Goal: Task Accomplishment & Management: Complete application form

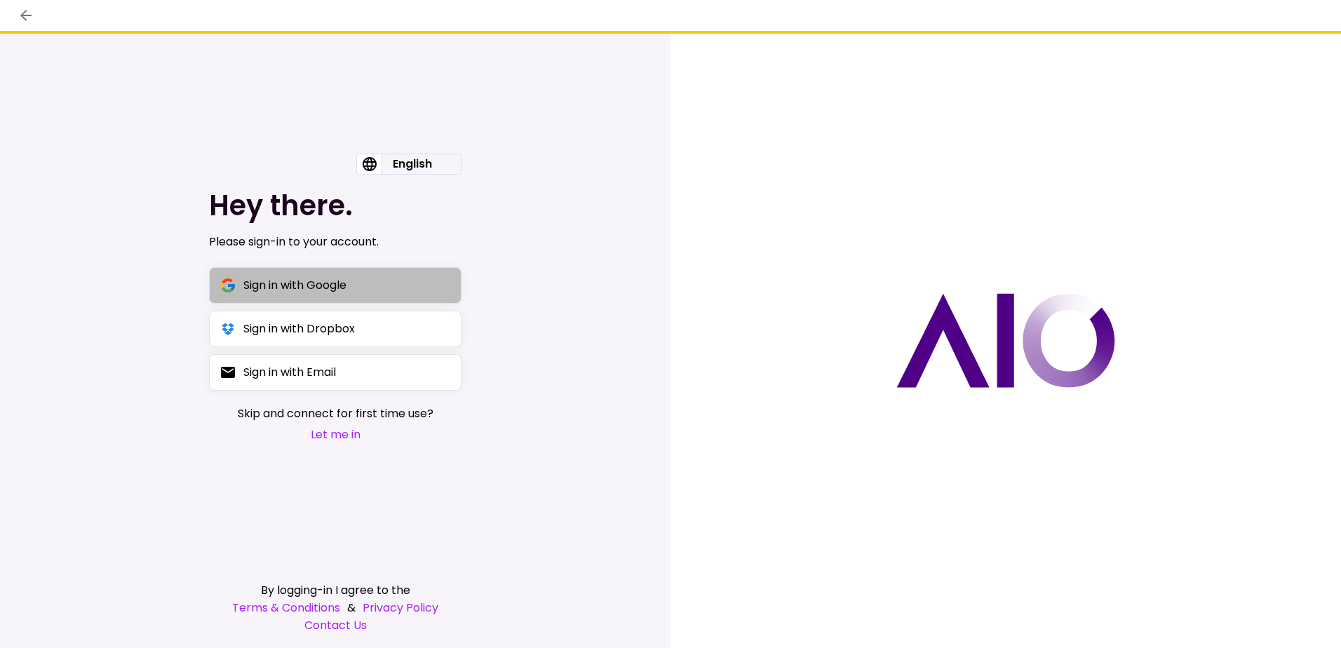
click at [301, 283] on div "Sign in with Google" at bounding box center [294, 285] width 103 height 18
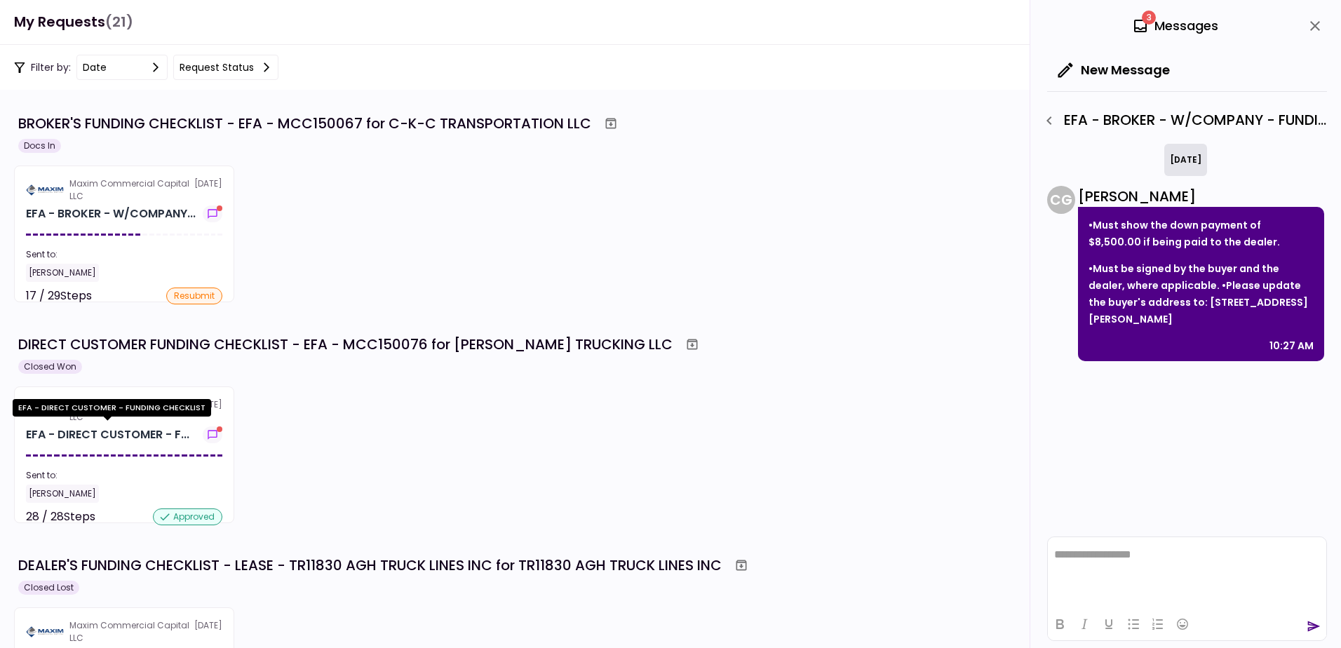
click at [163, 265] on div "[PERSON_NAME]" at bounding box center [124, 273] width 196 height 18
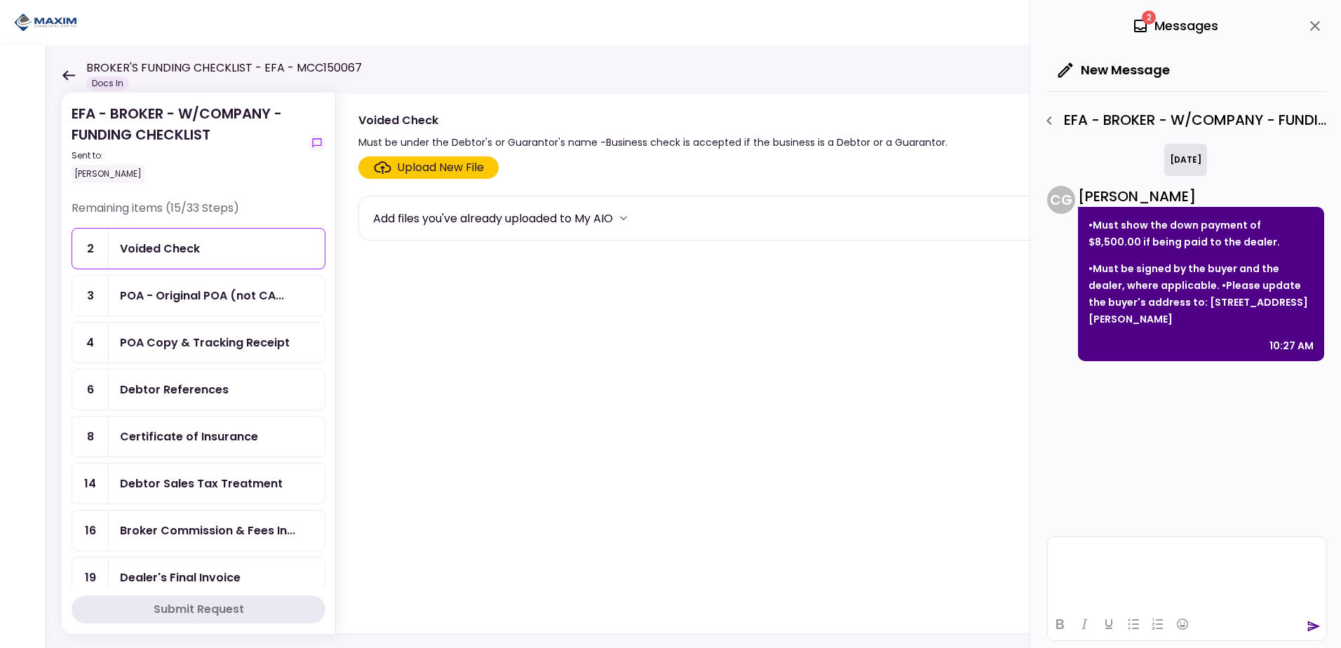
click at [198, 295] on div "POA - Original POA (not CA..." at bounding box center [202, 296] width 164 height 18
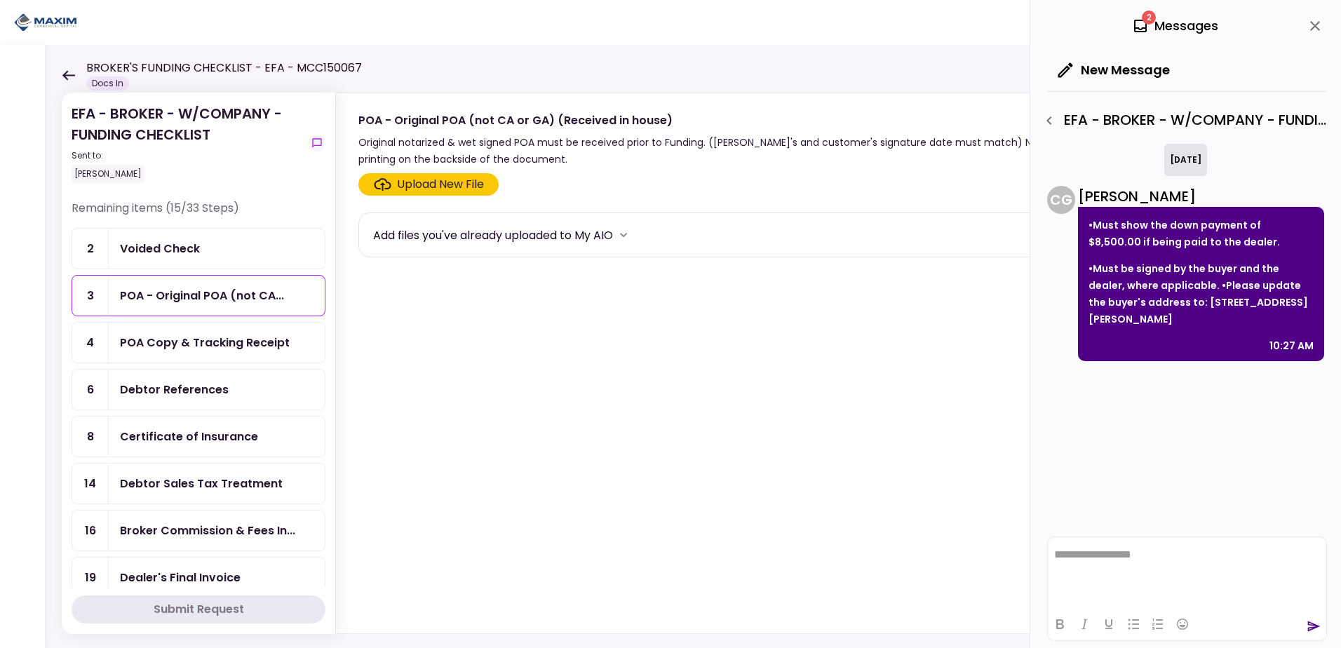
click at [436, 185] on div "Upload New File" at bounding box center [440, 184] width 87 height 17
click at [0, 0] on input "Upload New File" at bounding box center [0, 0] width 0 height 0
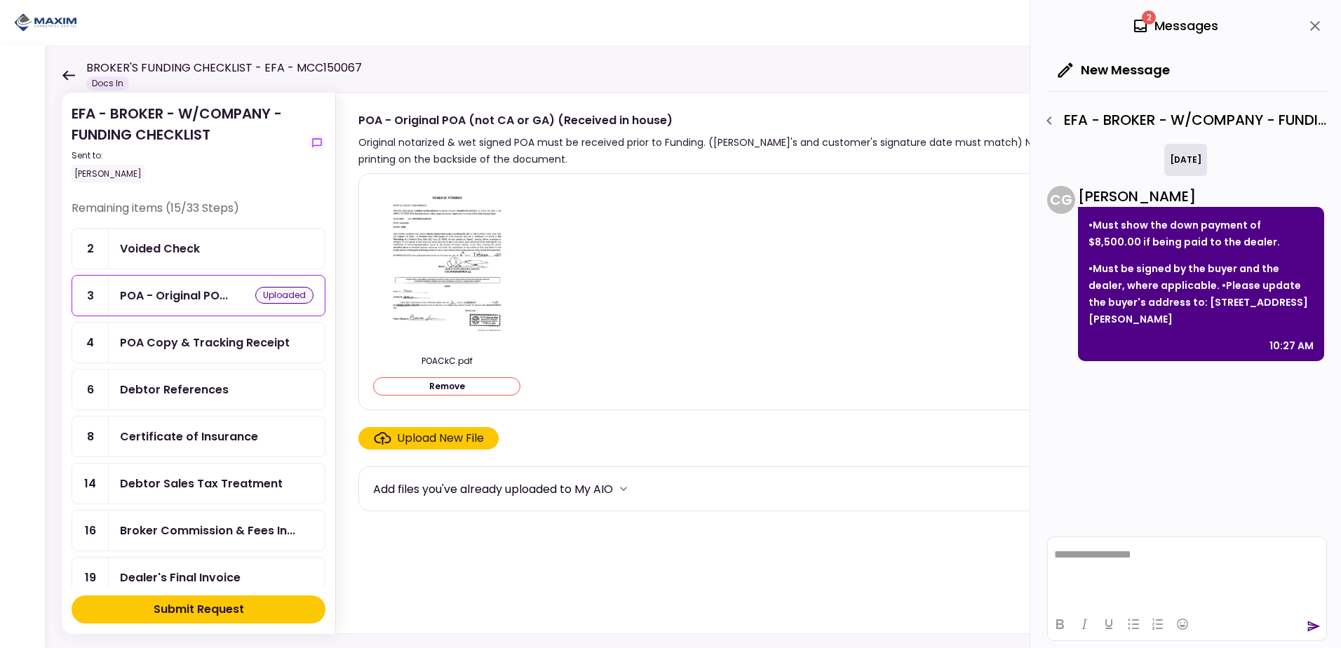
click at [187, 339] on div "POA Copy & Tracking Receipt" at bounding box center [205, 343] width 170 height 18
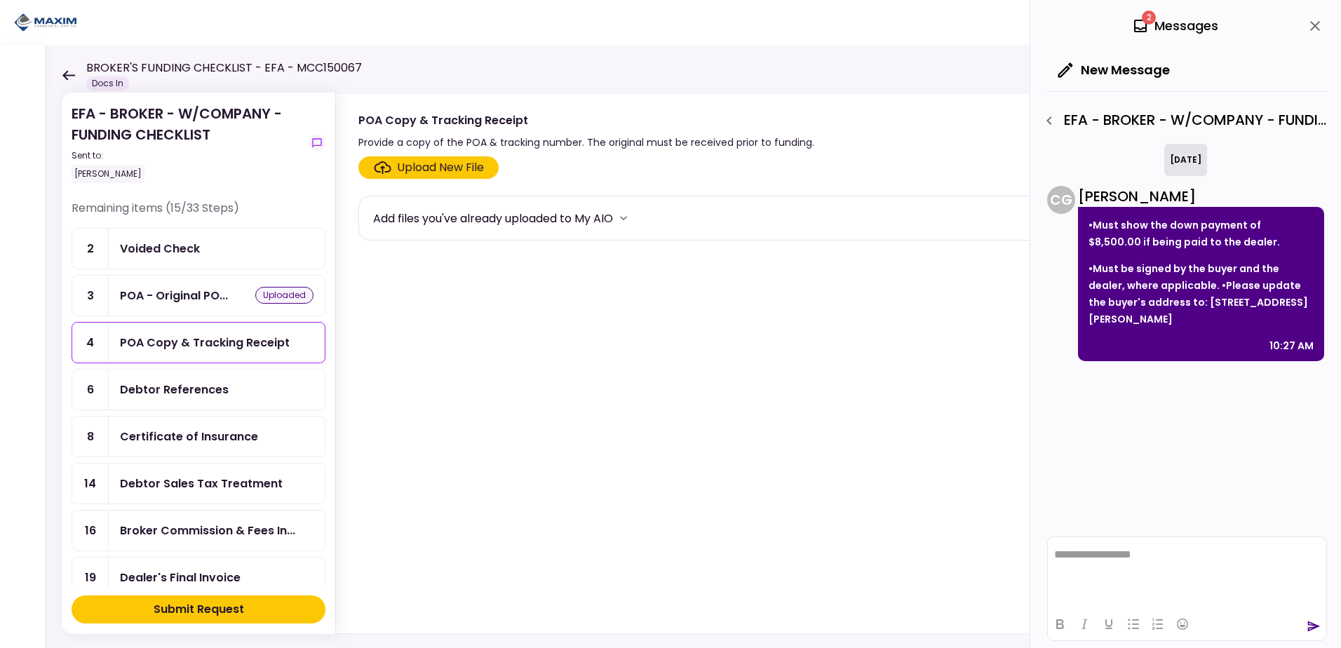
click at [176, 389] on div "Debtor References" at bounding box center [174, 390] width 109 height 18
click at [425, 168] on div "Upload New File" at bounding box center [440, 167] width 87 height 17
click at [0, 0] on input "Upload New File" at bounding box center [0, 0] width 0 height 0
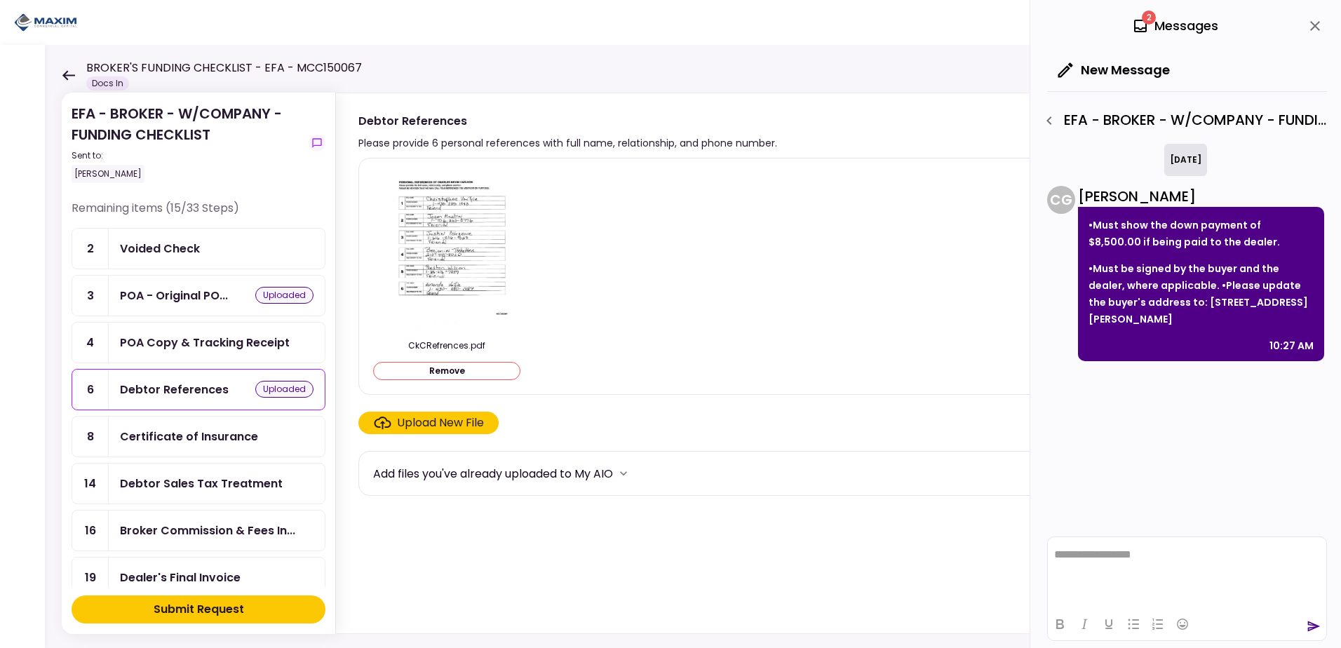
click at [176, 608] on div "Submit Request" at bounding box center [199, 609] width 90 height 17
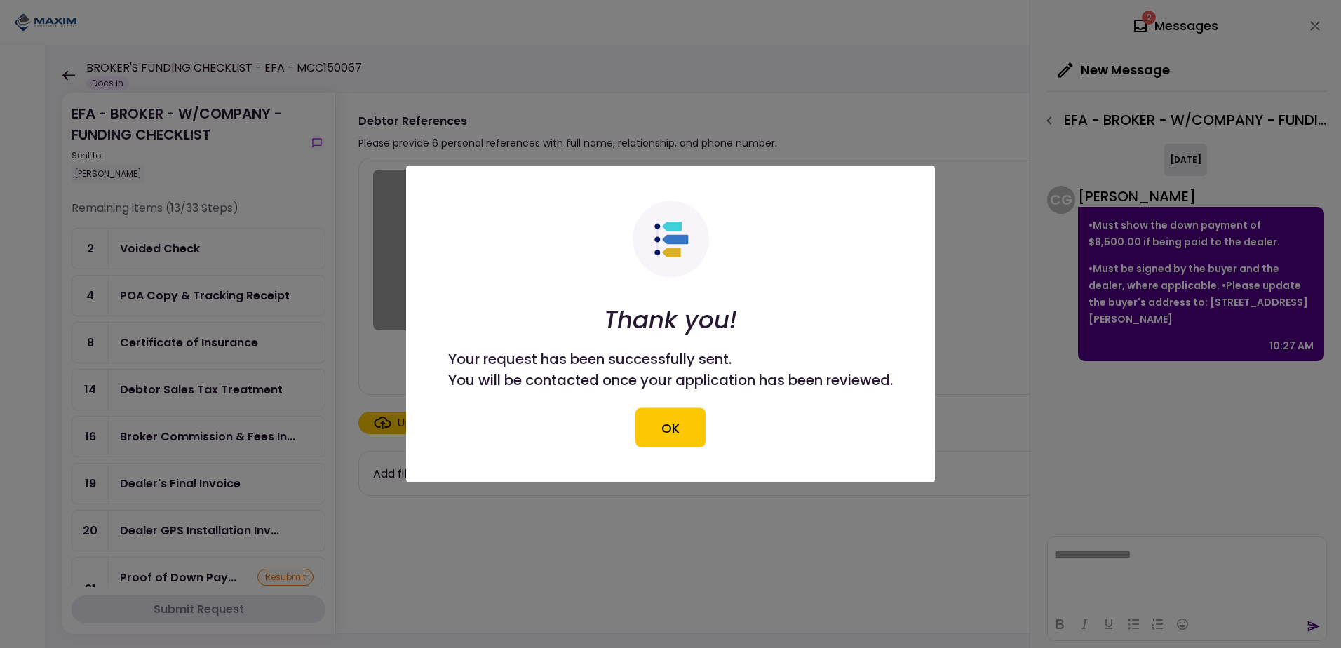
click at [654, 415] on button "OK" at bounding box center [670, 427] width 70 height 39
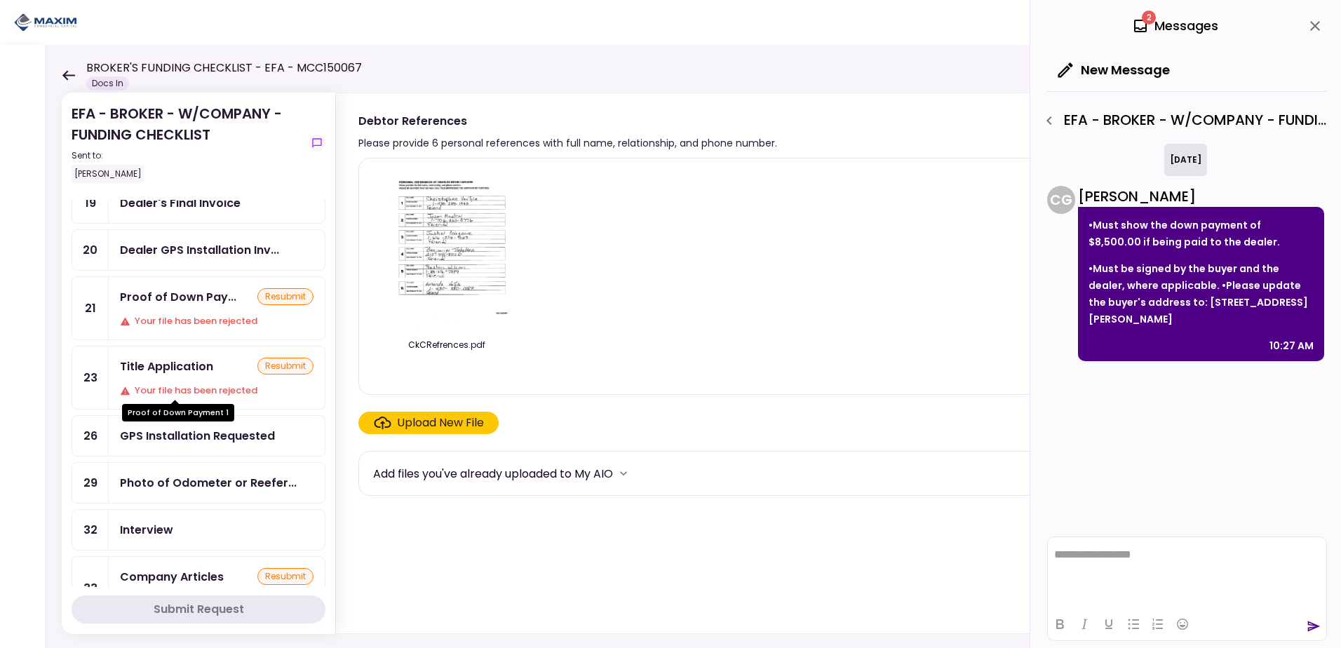
scroll to position [140, 0]
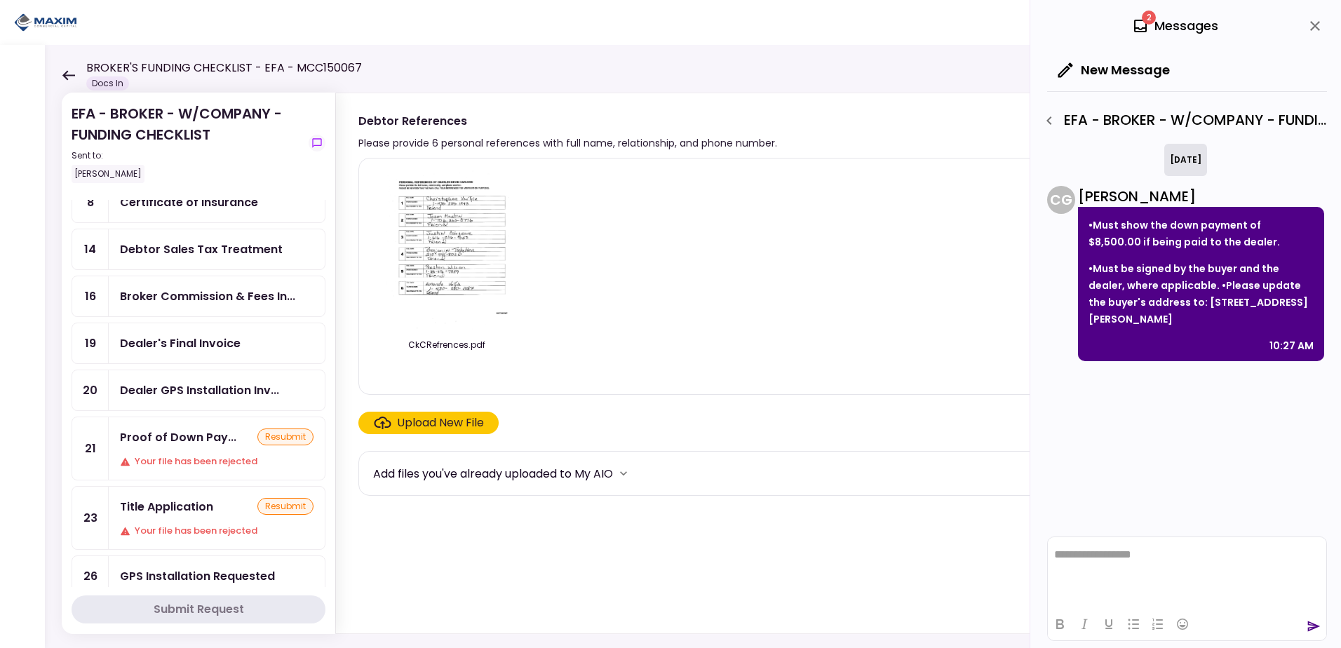
drag, startPoint x: 192, startPoint y: 347, endPoint x: 246, endPoint y: 346, distance: 54.0
click at [192, 347] on div "Dealer's Final Invoice" at bounding box center [180, 344] width 121 height 18
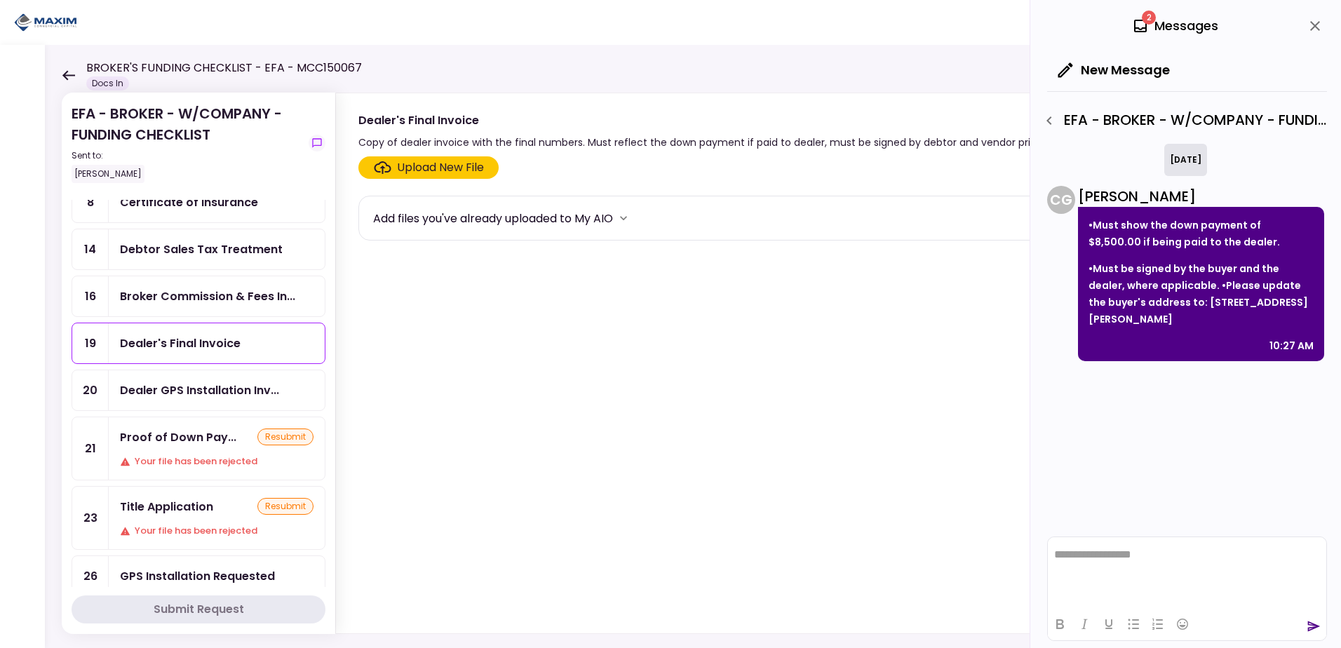
click at [429, 164] on div "Upload New File" at bounding box center [440, 167] width 87 height 17
click at [0, 0] on input "Upload New File" at bounding box center [0, 0] width 0 height 0
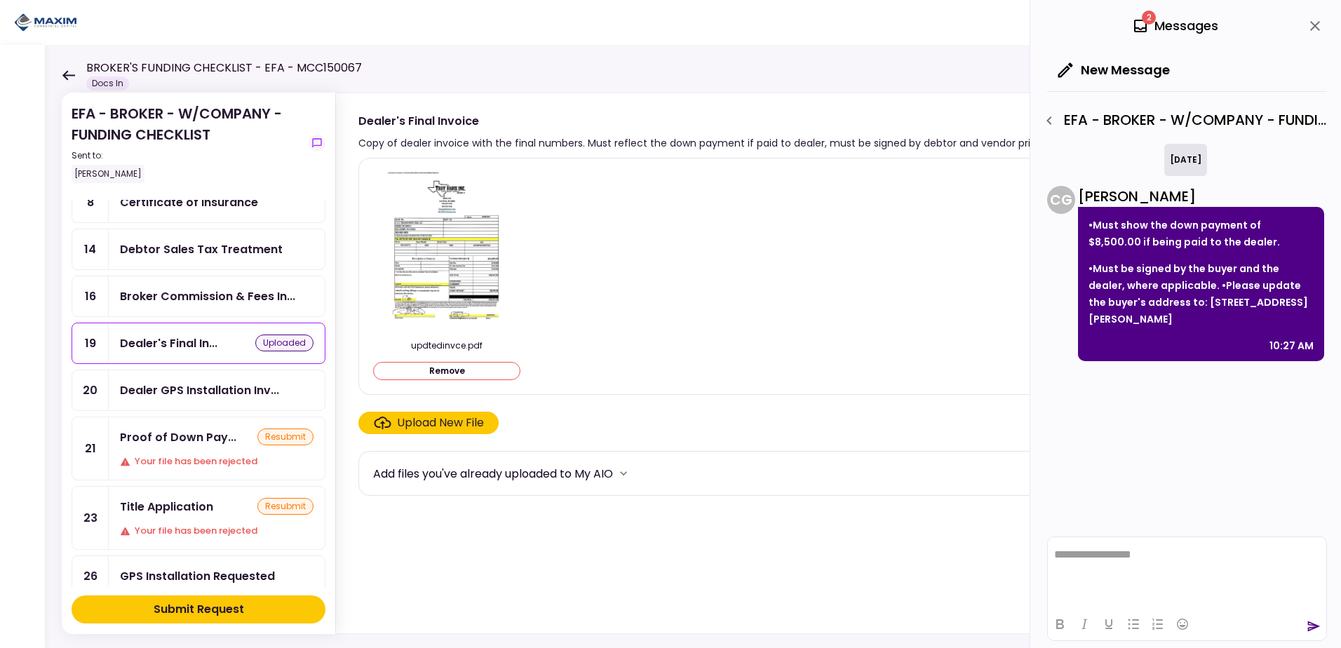
click at [196, 513] on div "Title Application" at bounding box center [166, 507] width 93 height 18
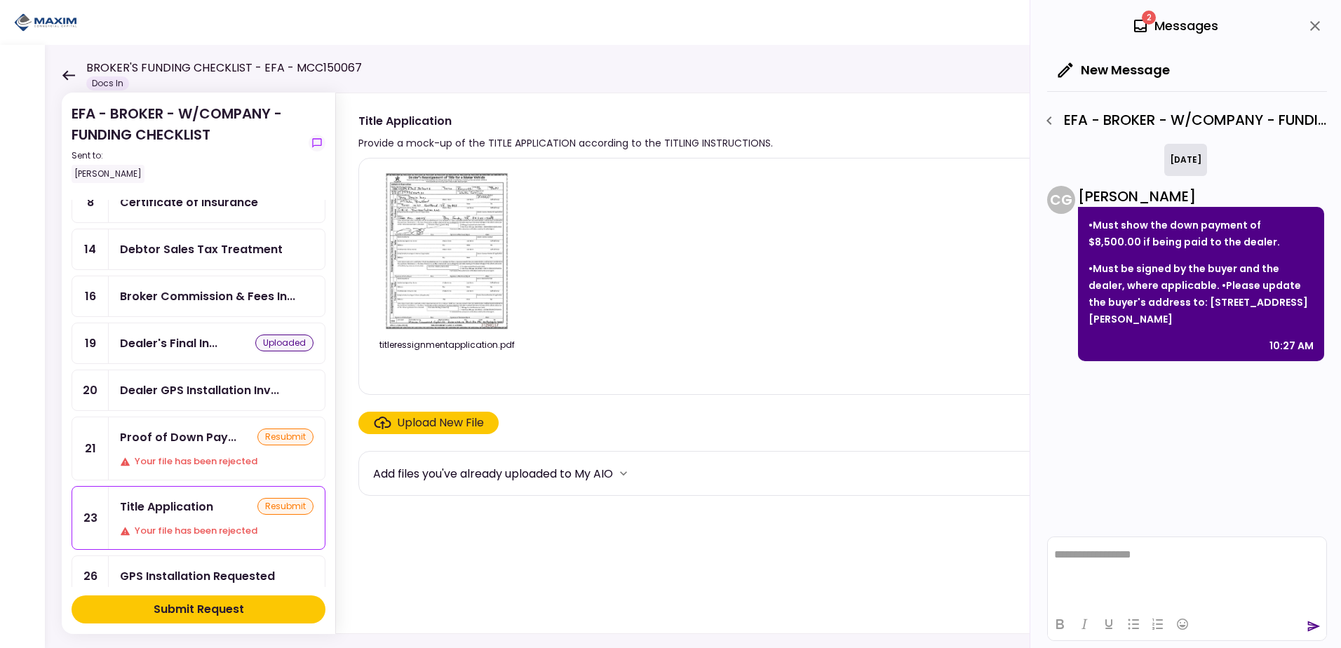
click at [461, 278] on img at bounding box center [446, 250] width 125 height 161
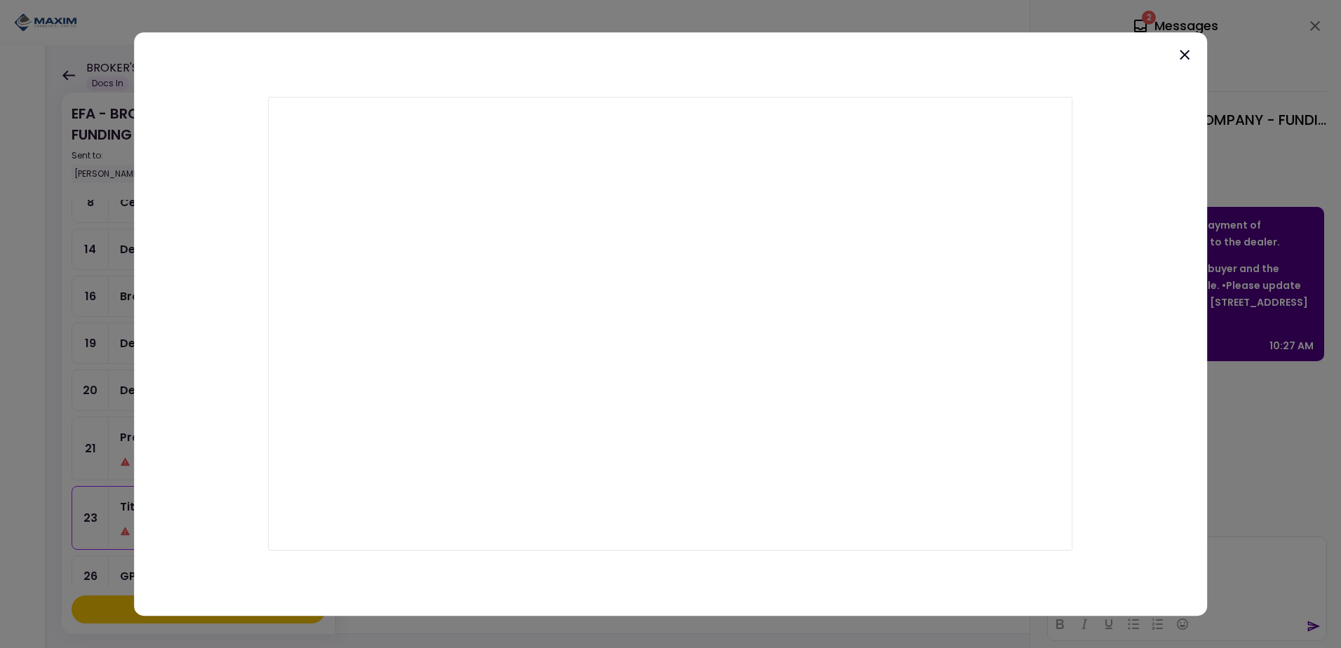
click at [1185, 56] on icon at bounding box center [1185, 55] width 10 height 10
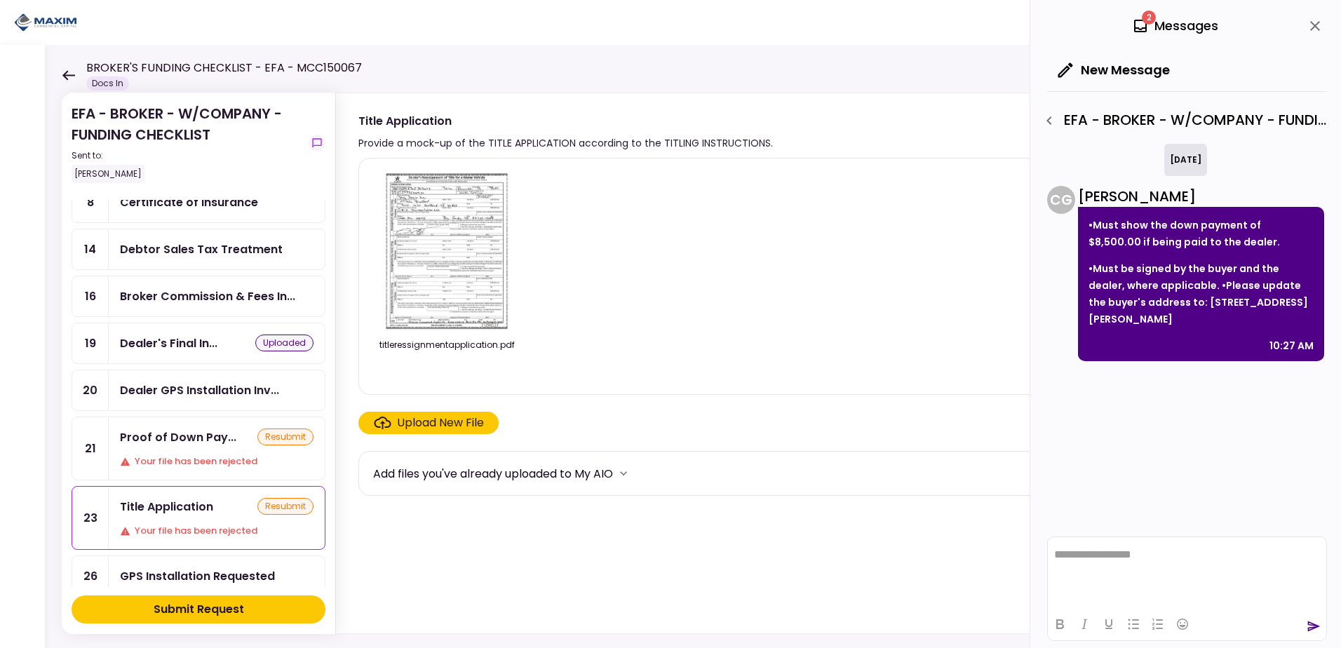
click at [447, 418] on div "Upload New File" at bounding box center [440, 422] width 87 height 17
click at [0, 0] on input "Upload New File" at bounding box center [0, 0] width 0 height 0
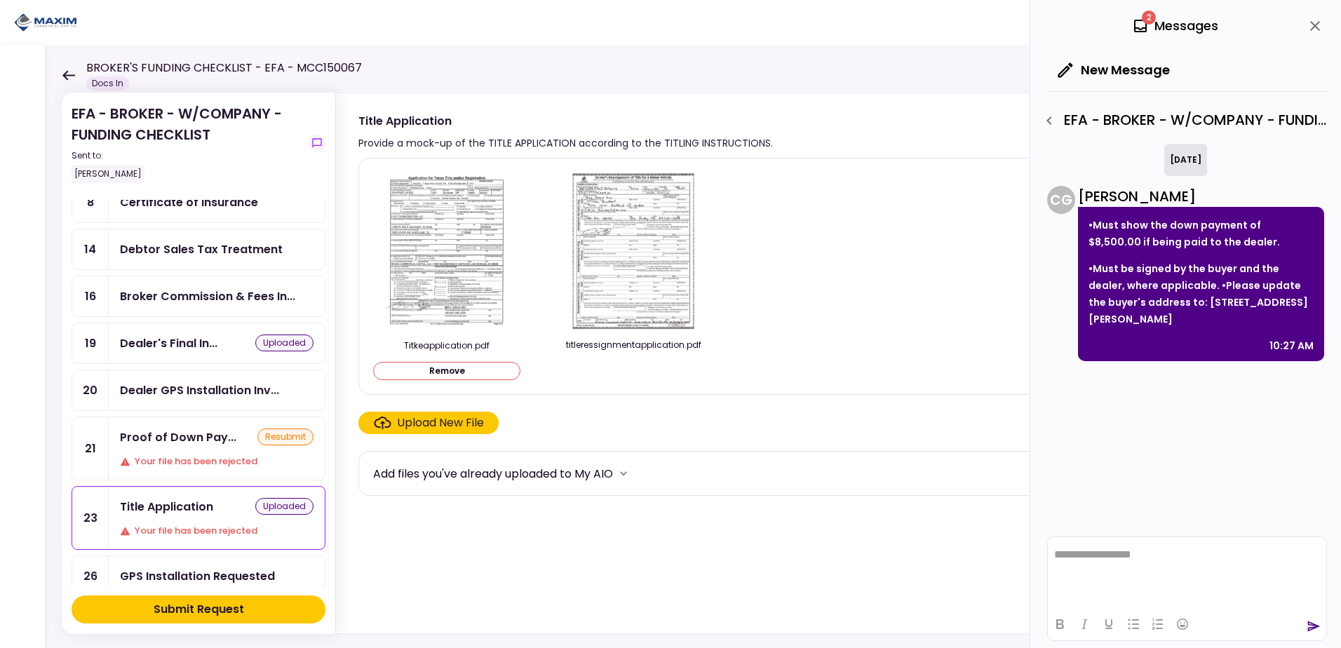
drag, startPoint x: 635, startPoint y: 295, endPoint x: 607, endPoint y: 389, distance: 99.0
click at [607, 389] on div "Titkeapplication.pdf Remove titleressignmentapplication.pdf" at bounding box center [822, 276] width 929 height 237
click at [615, 375] on div at bounding box center [633, 370] width 147 height 19
click at [206, 606] on div "Submit Request" at bounding box center [199, 609] width 90 height 17
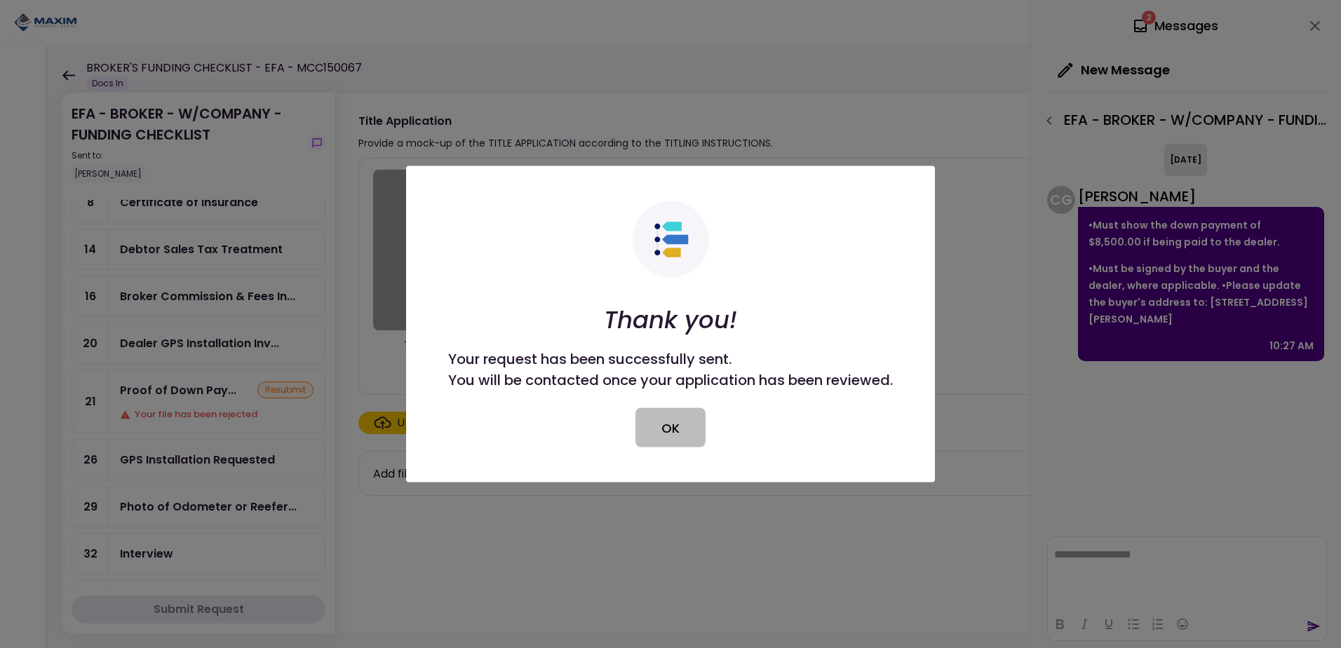
click at [655, 422] on button "OK" at bounding box center [670, 427] width 70 height 39
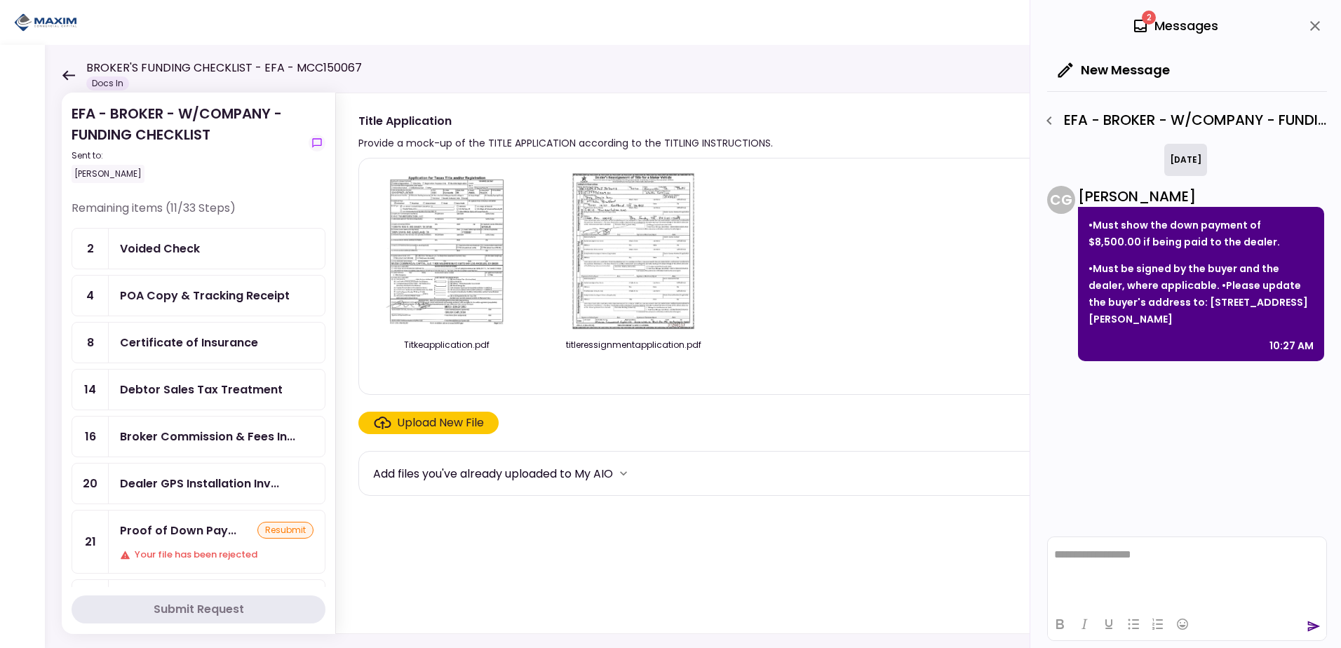
click at [177, 245] on div "Voided Check" at bounding box center [160, 249] width 80 height 18
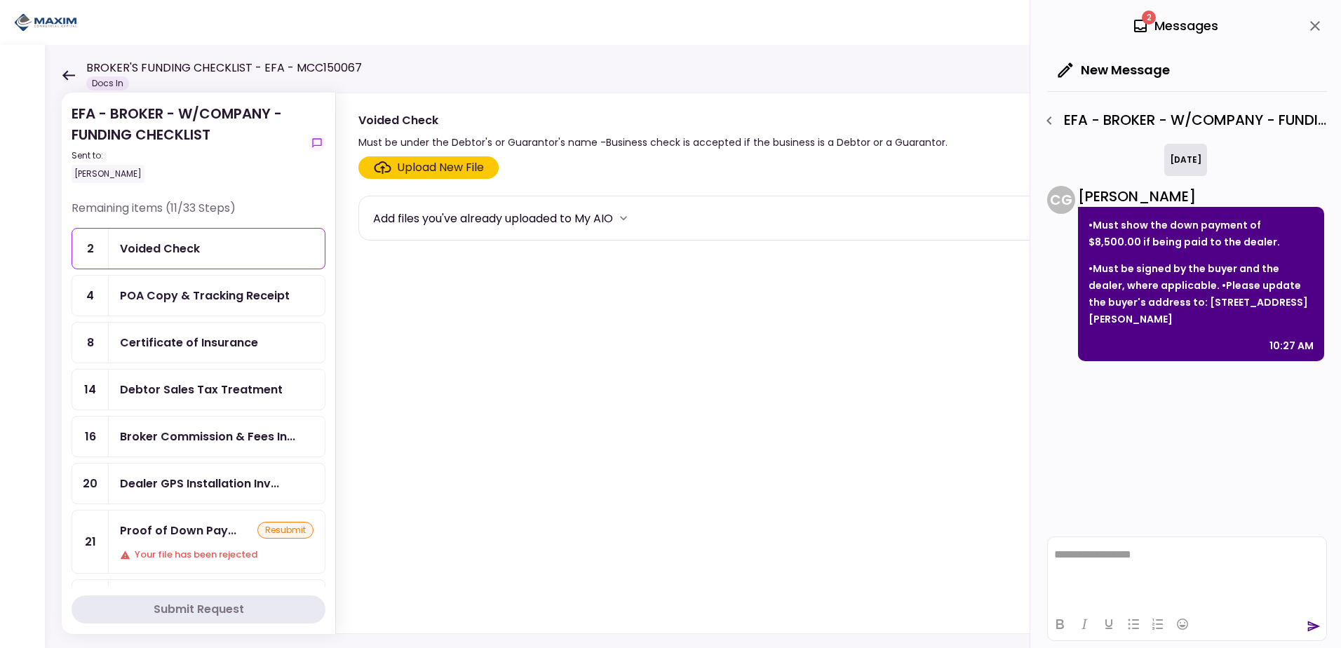
click at [426, 167] on div "Upload New File" at bounding box center [440, 167] width 87 height 17
click at [0, 0] on input "Upload New File" at bounding box center [0, 0] width 0 height 0
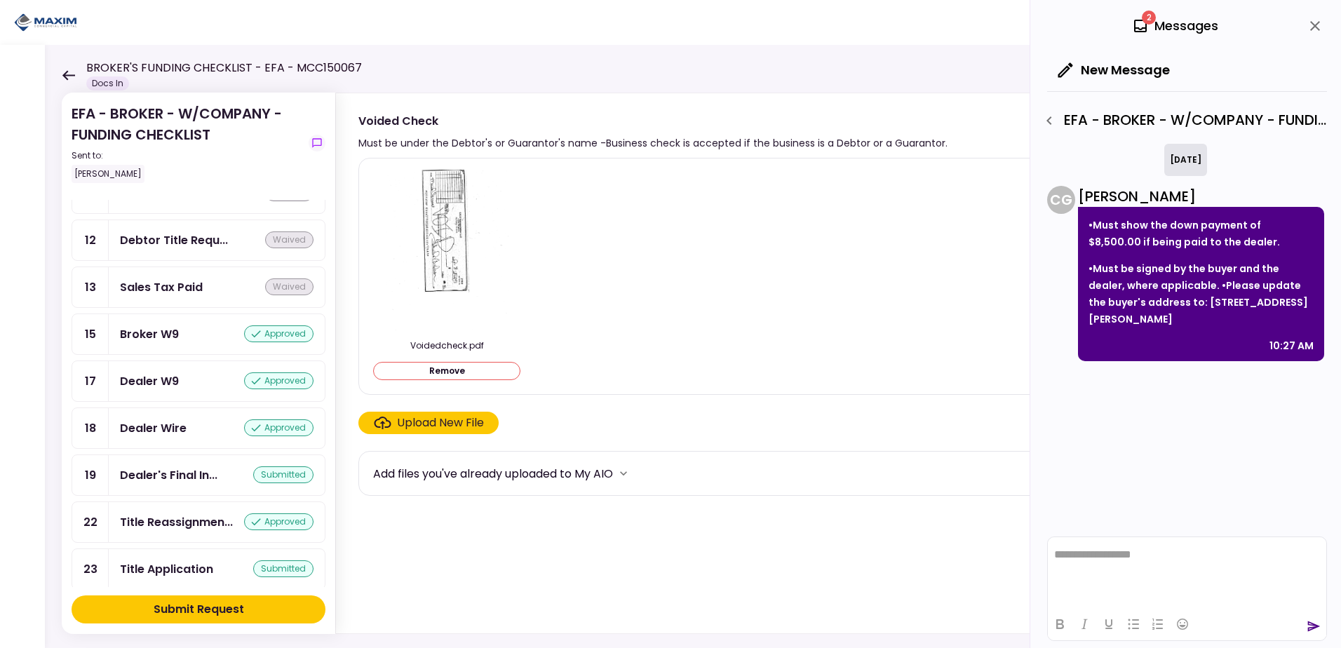
scroll to position [982, 0]
click at [179, 483] on div "Dealer's Final In..." at bounding box center [168, 475] width 97 height 18
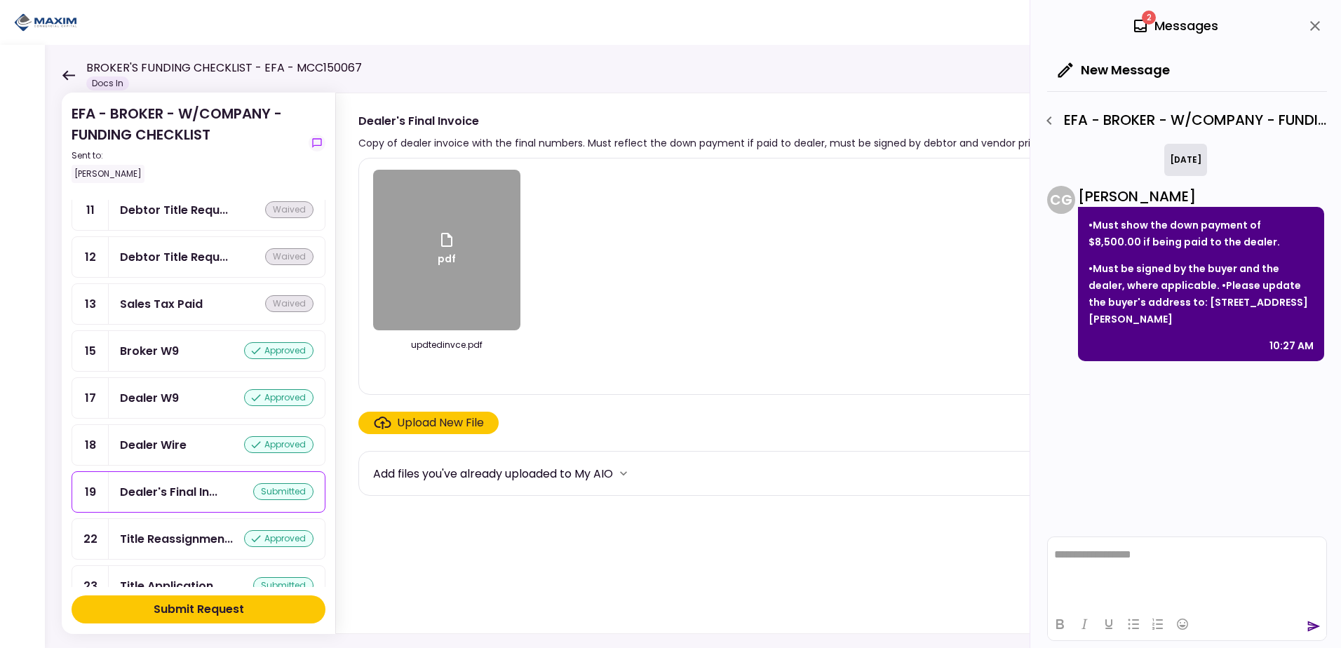
scroll to position [982, 0]
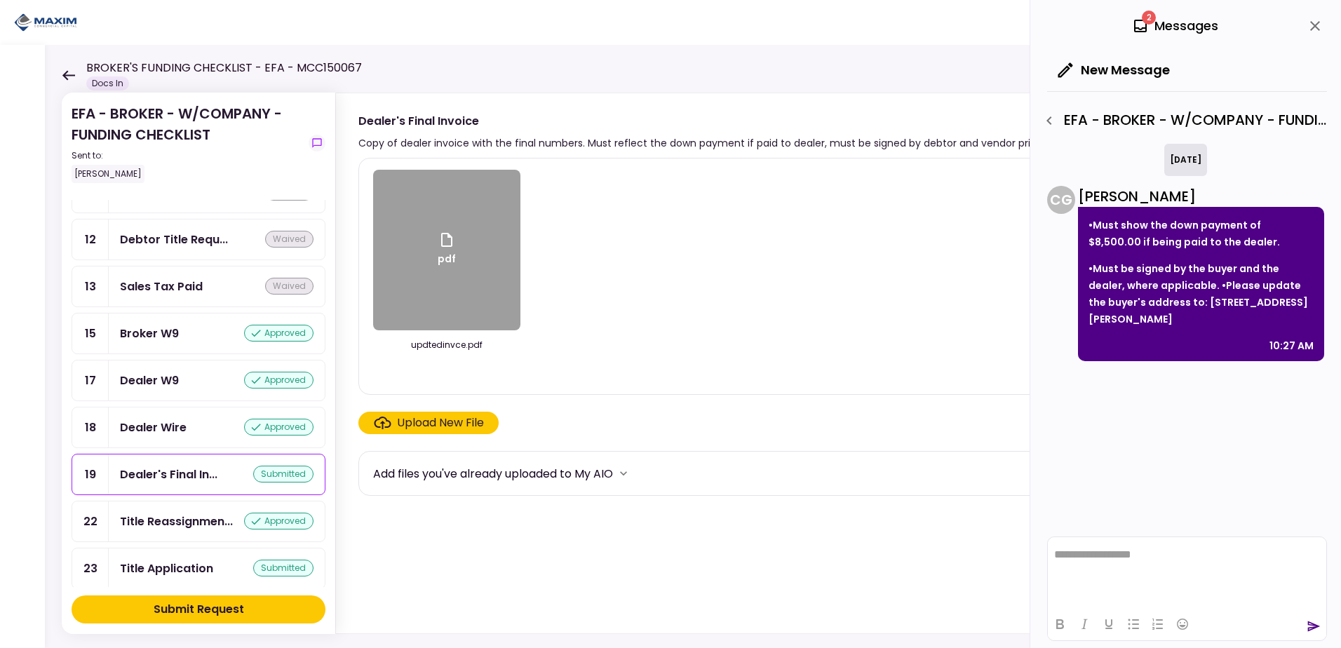
click at [477, 238] on div "pdf" at bounding box center [446, 250] width 147 height 161
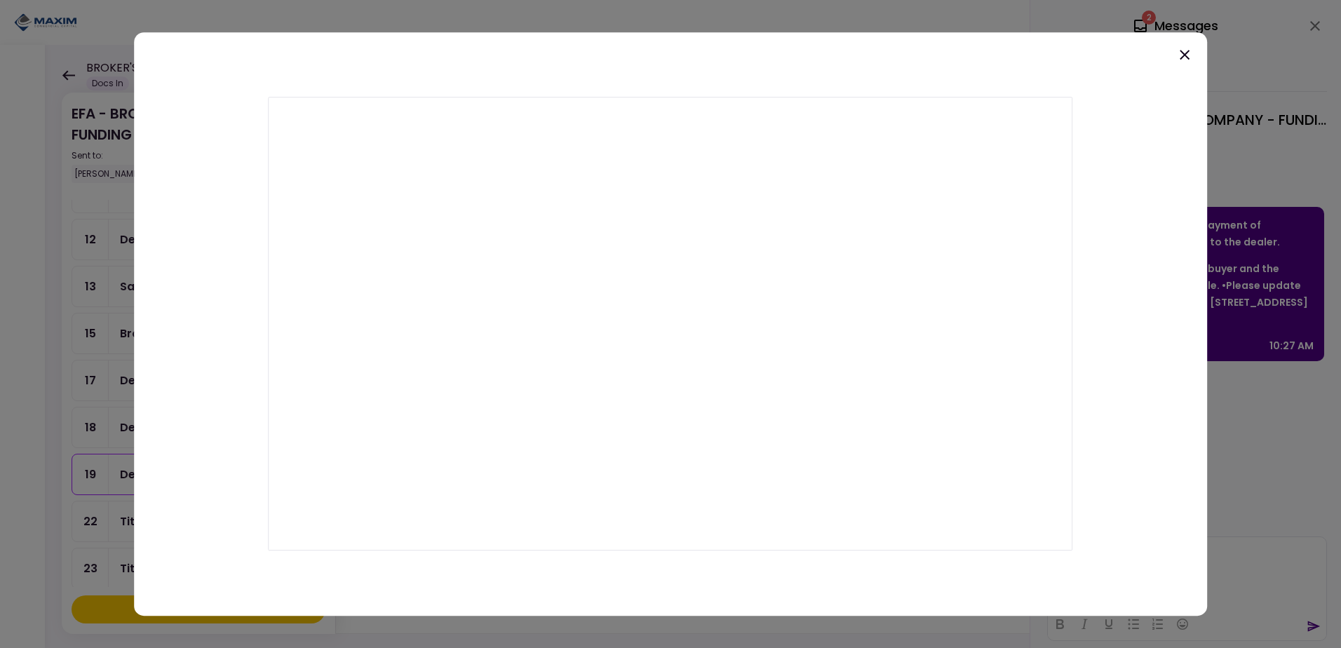
click at [1183, 57] on icon at bounding box center [1185, 55] width 10 height 10
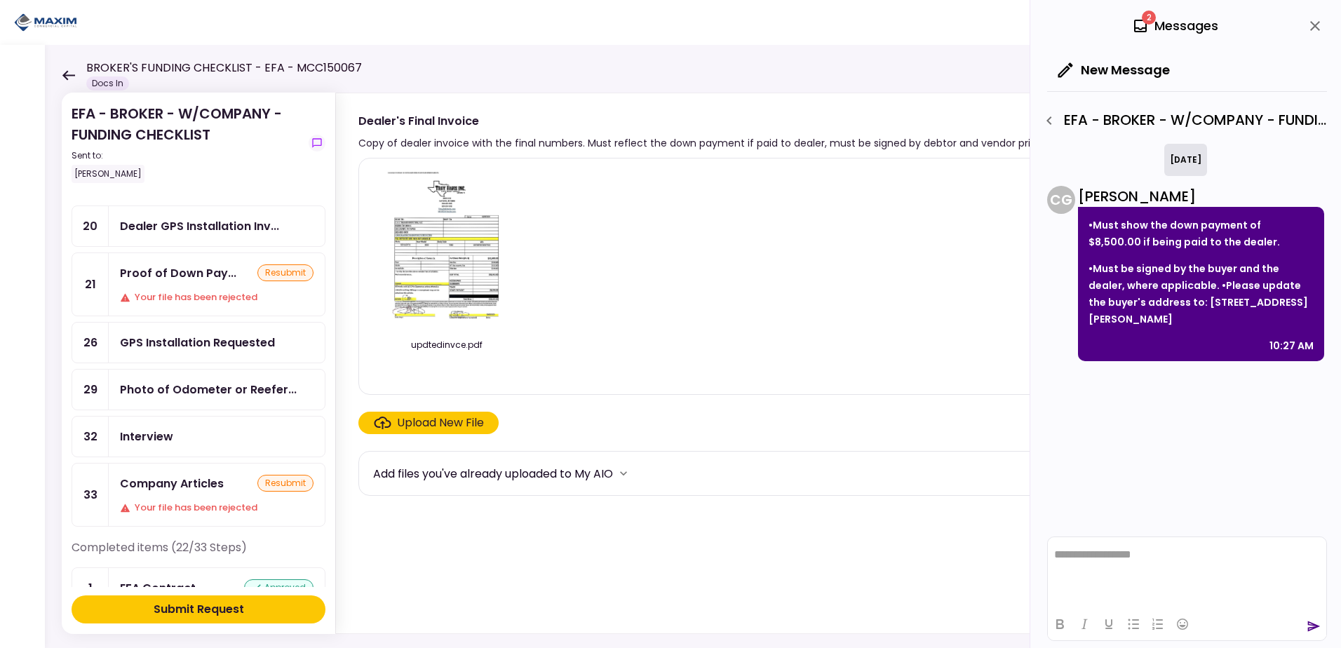
scroll to position [281, 0]
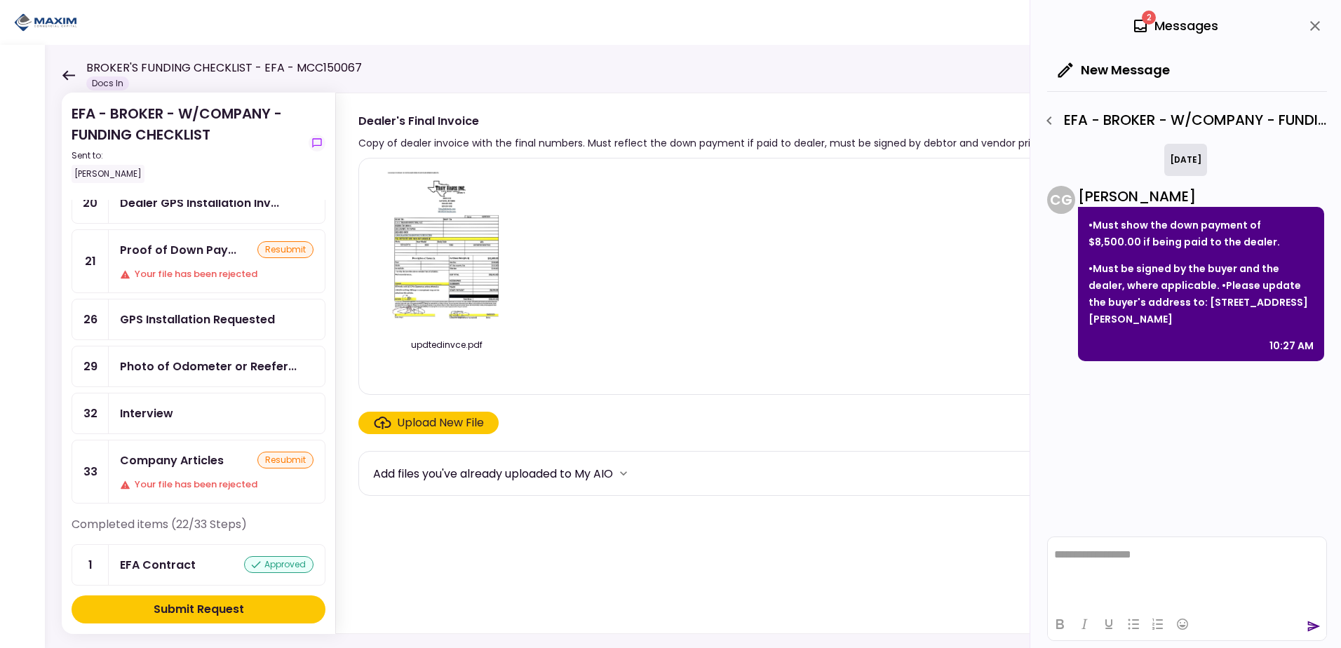
click at [217, 460] on div "Company Articles" at bounding box center [172, 461] width 104 height 18
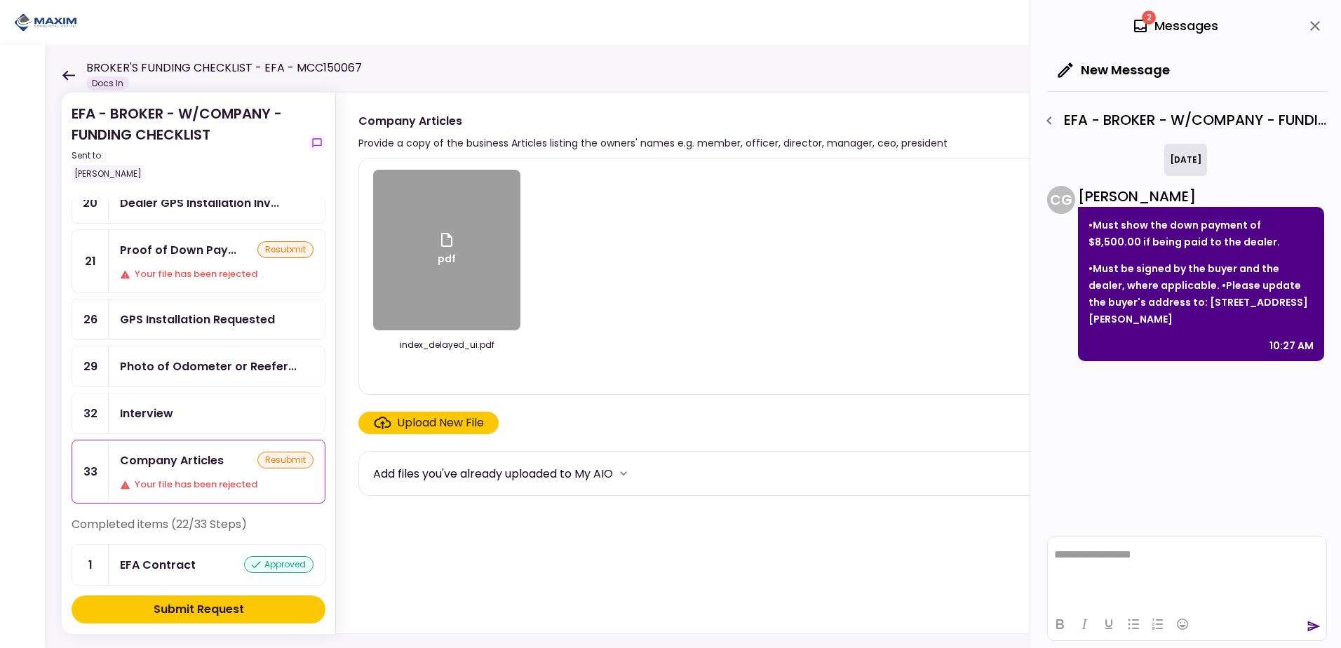
click at [262, 455] on div "resubmit" at bounding box center [285, 460] width 56 height 17
click at [425, 424] on div "Upload New File" at bounding box center [440, 422] width 87 height 17
click at [0, 0] on input "Upload New File" at bounding box center [0, 0] width 0 height 0
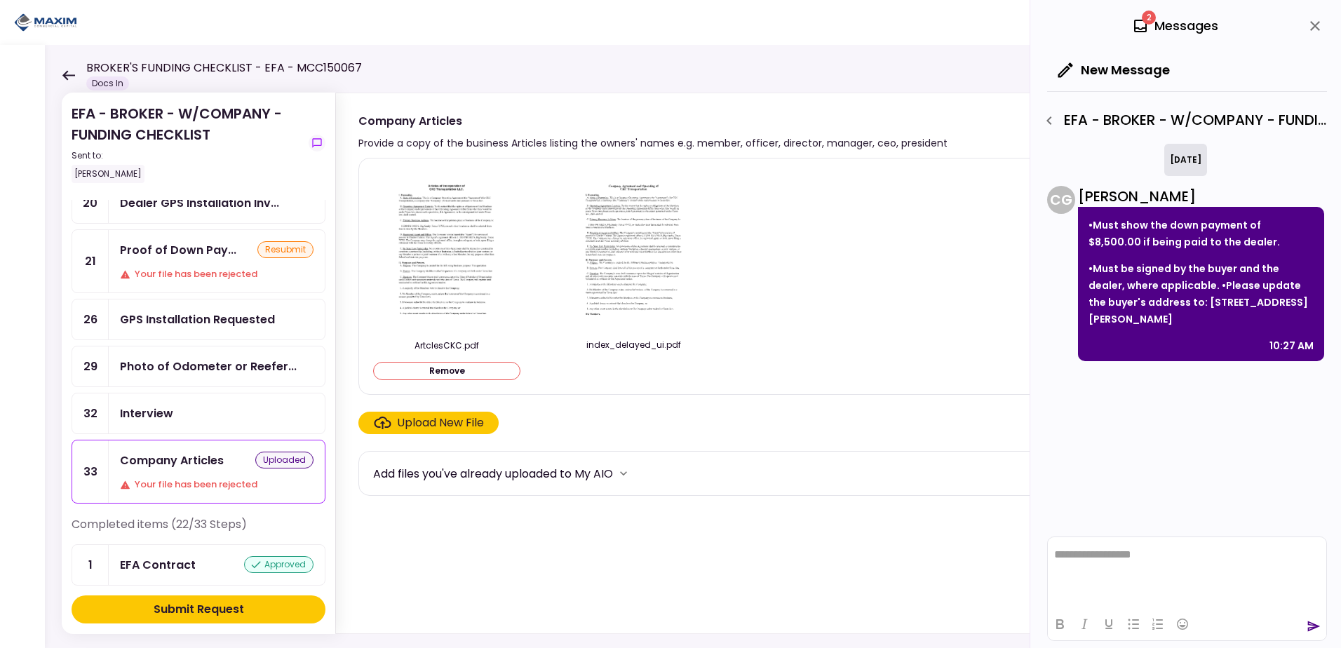
click at [424, 424] on div "Upload New File" at bounding box center [440, 422] width 87 height 17
click at [0, 0] on input "Upload New File" at bounding box center [0, 0] width 0 height 0
click at [192, 607] on div "Submit Request" at bounding box center [199, 609] width 90 height 17
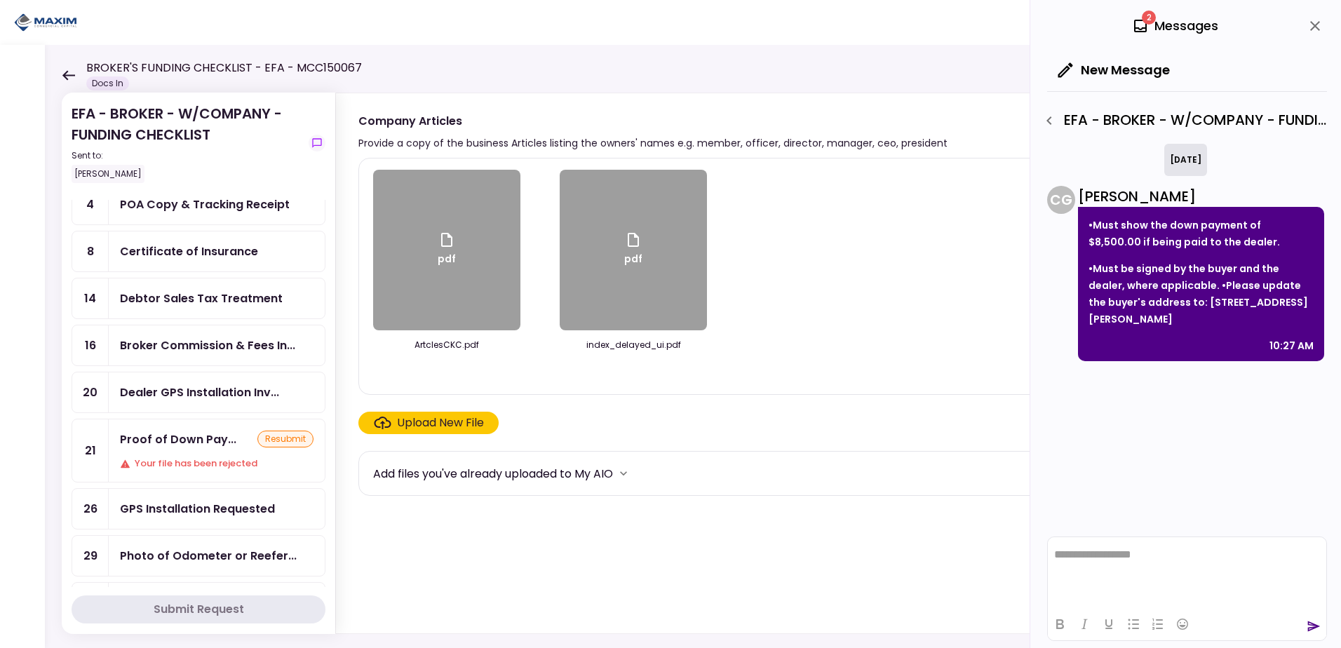
scroll to position [23, 0]
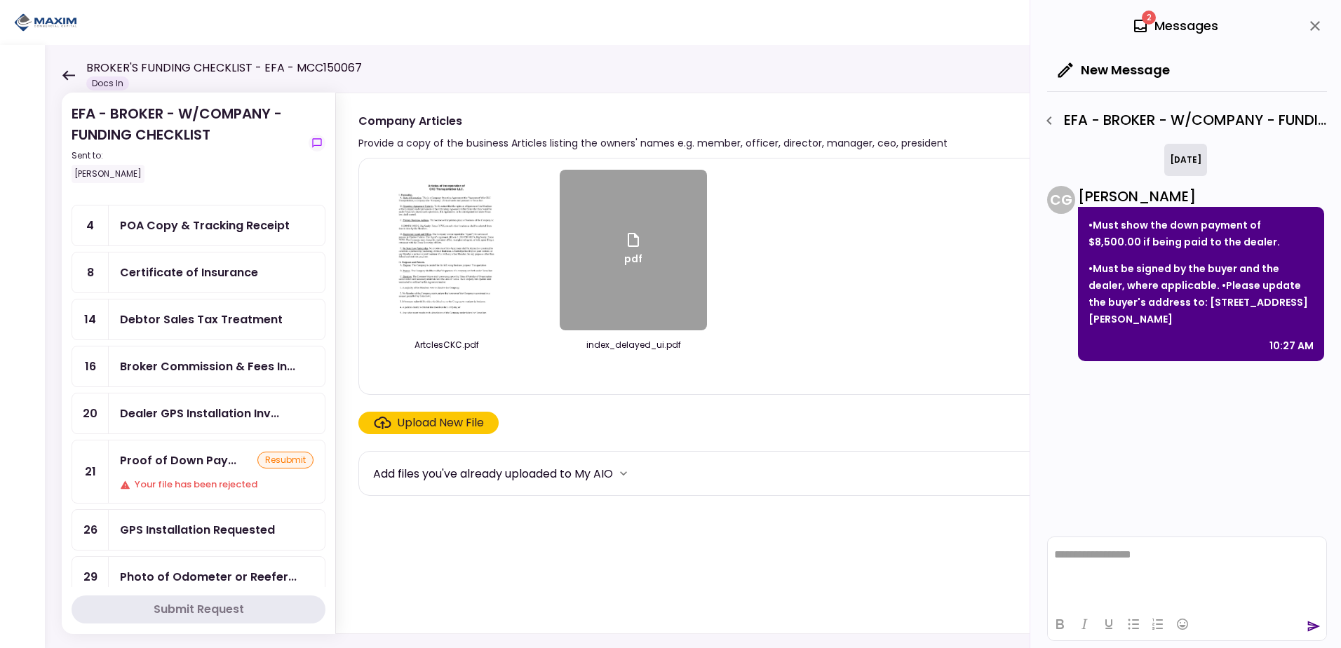
click at [194, 318] on div "Debtor Sales Tax Treatment" at bounding box center [201, 320] width 163 height 18
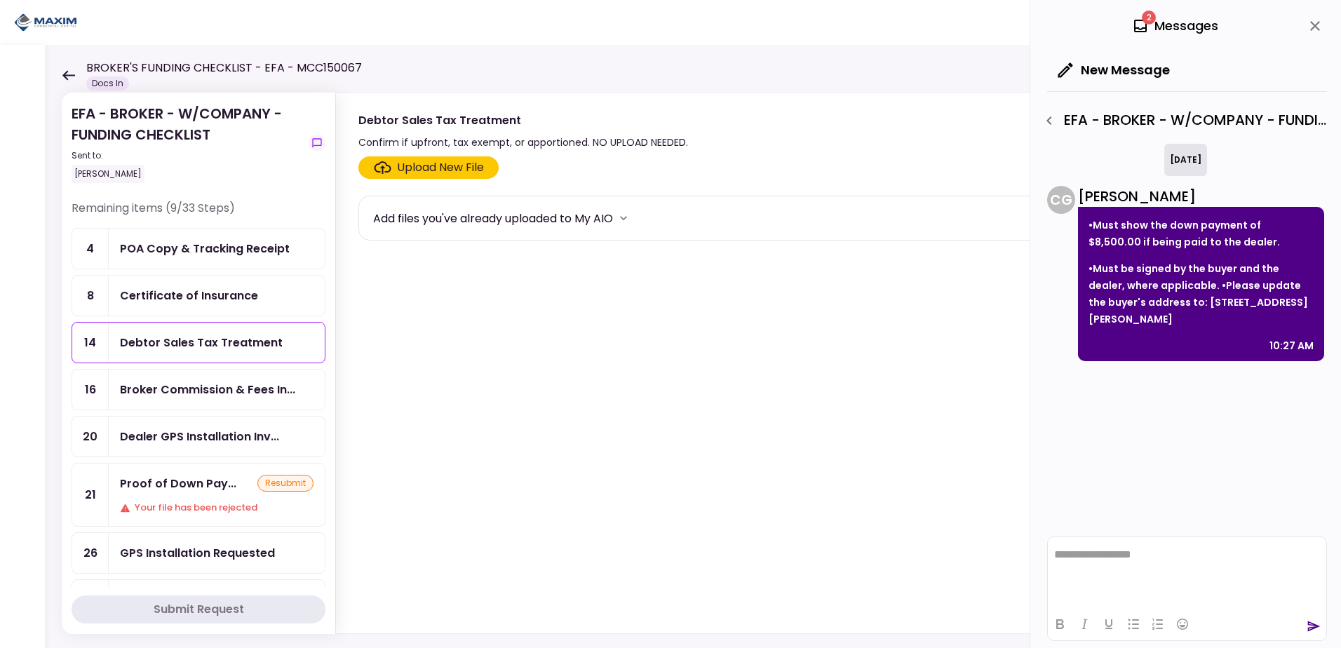
click at [178, 340] on div "Debtor Sales Tax Treatment" at bounding box center [201, 343] width 163 height 18
click at [419, 171] on div "Upload New File" at bounding box center [440, 167] width 87 height 17
click at [0, 0] on input "Upload New File" at bounding box center [0, 0] width 0 height 0
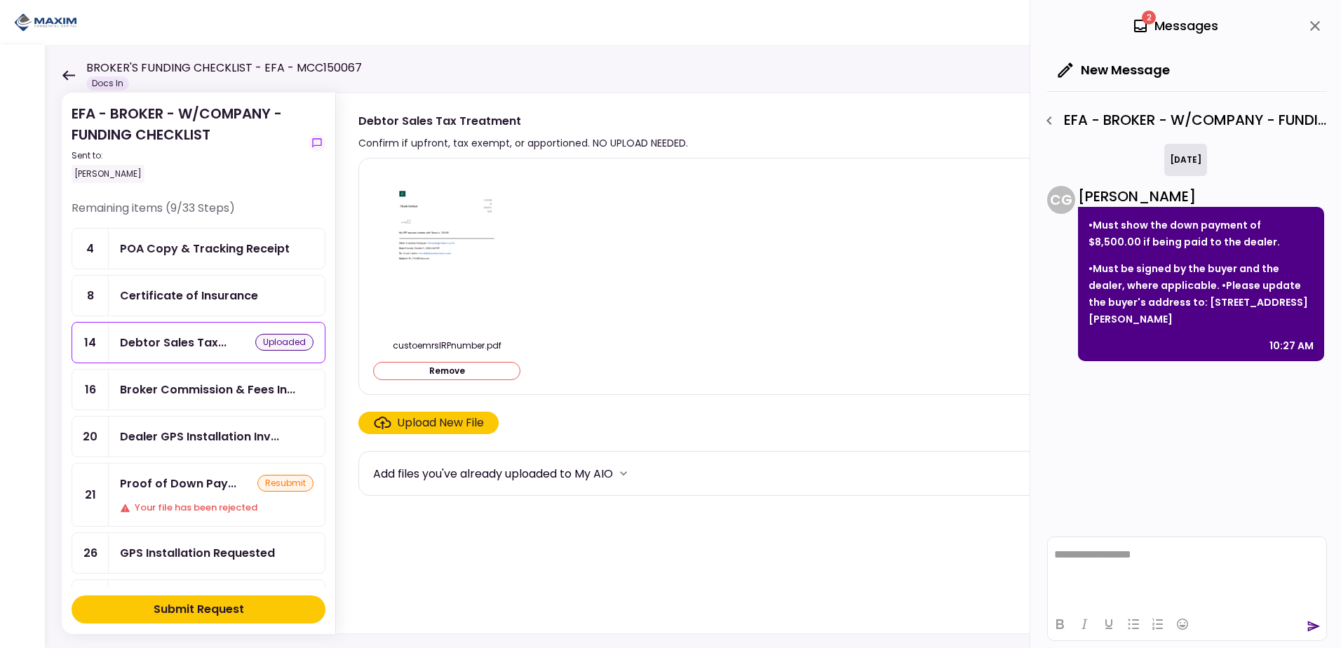
click at [212, 602] on div "Submit Request" at bounding box center [199, 609] width 90 height 17
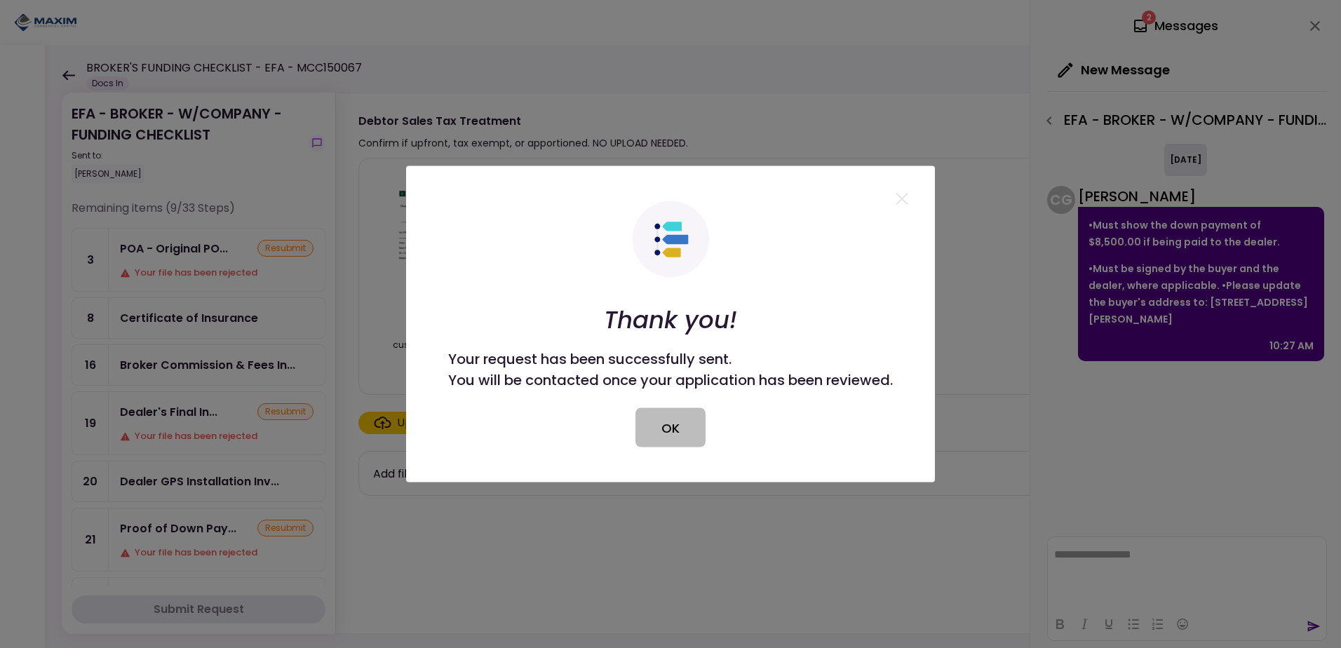
click at [671, 429] on button "OK" at bounding box center [670, 427] width 70 height 39
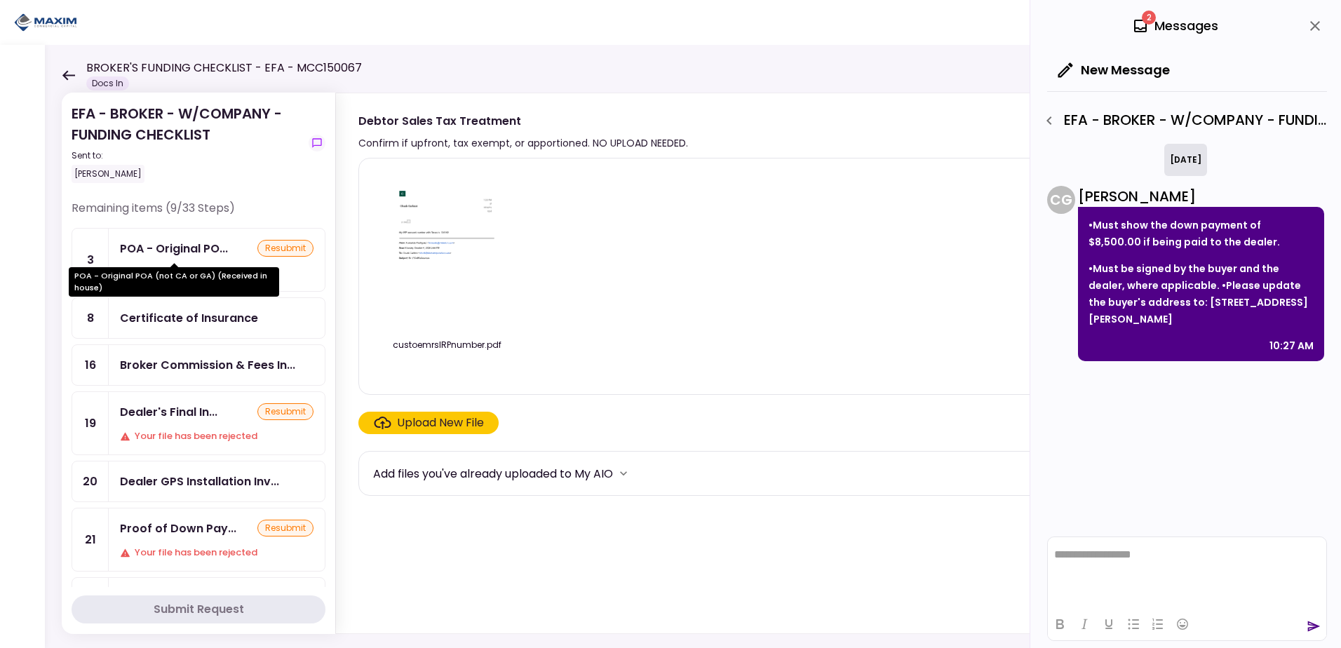
click at [196, 248] on div "POA - Original PO..." at bounding box center [174, 249] width 108 height 18
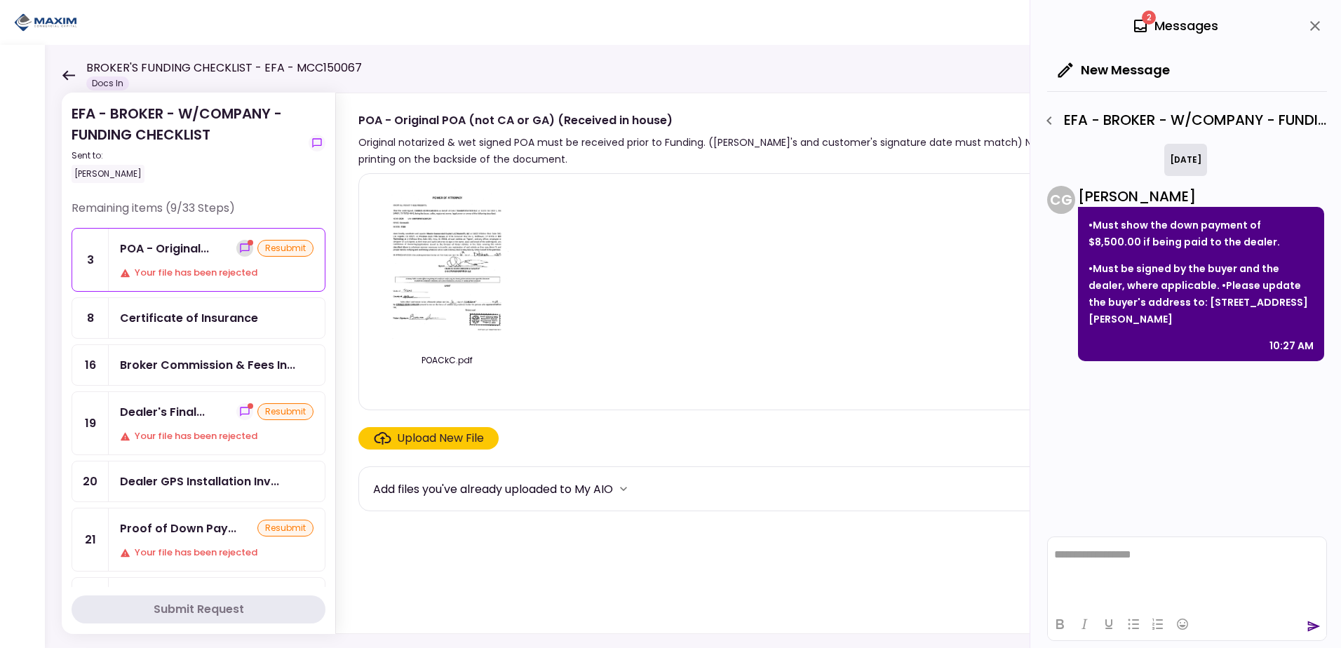
click at [238, 255] on button "show-messages" at bounding box center [244, 248] width 17 height 17
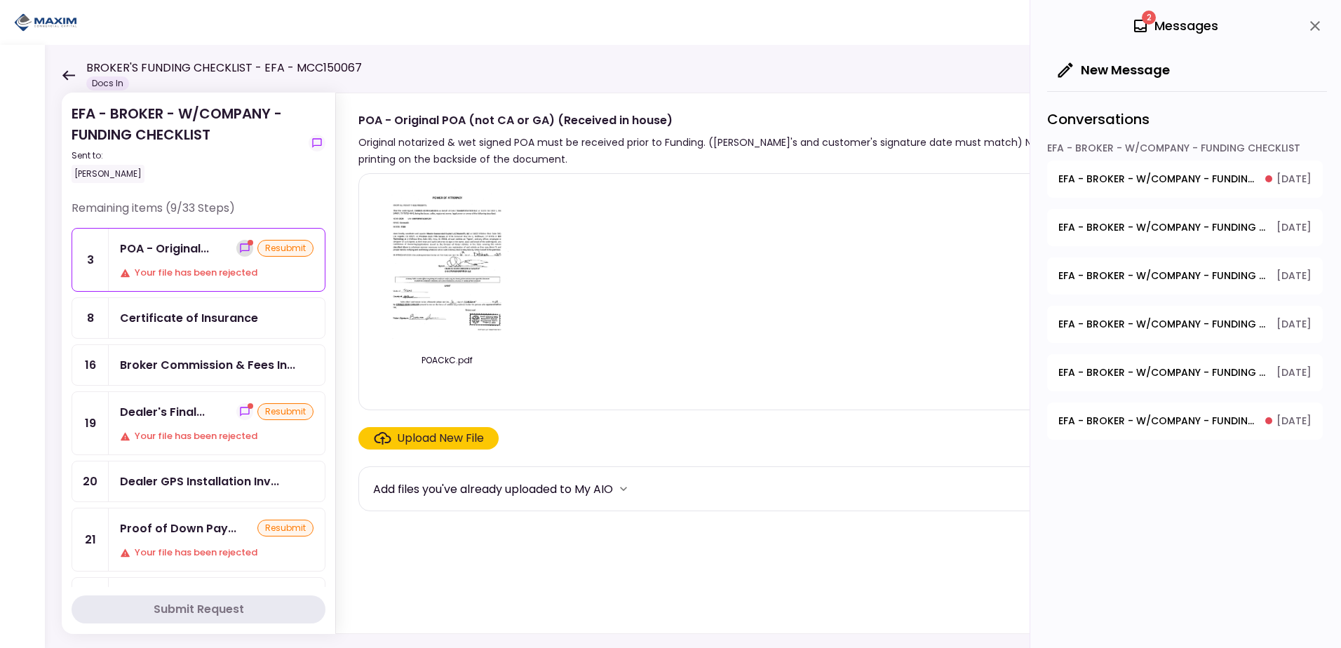
click at [239, 252] on icon "show-messages" at bounding box center [244, 248] width 11 height 11
click at [215, 269] on div "Your file has been rejected" at bounding box center [217, 273] width 194 height 14
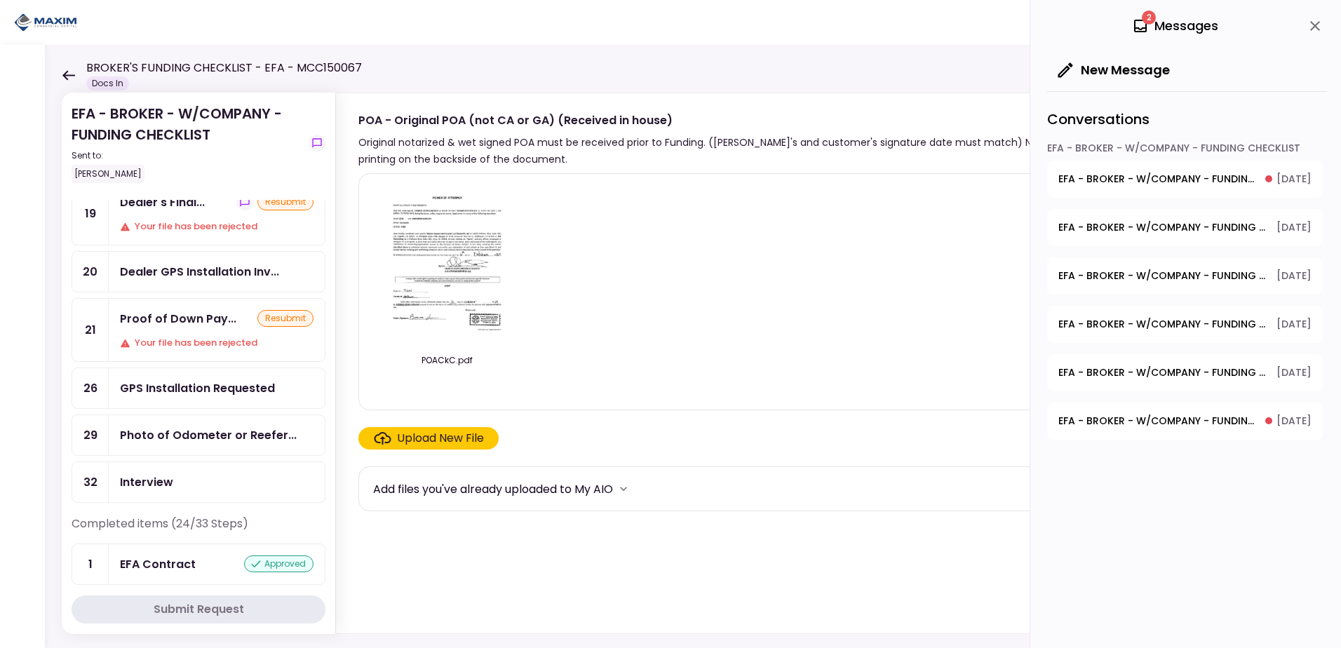
scroll to position [210, 0]
click at [430, 439] on div "Upload New File" at bounding box center [440, 438] width 87 height 17
click at [0, 0] on input "Upload New File" at bounding box center [0, 0] width 0 height 0
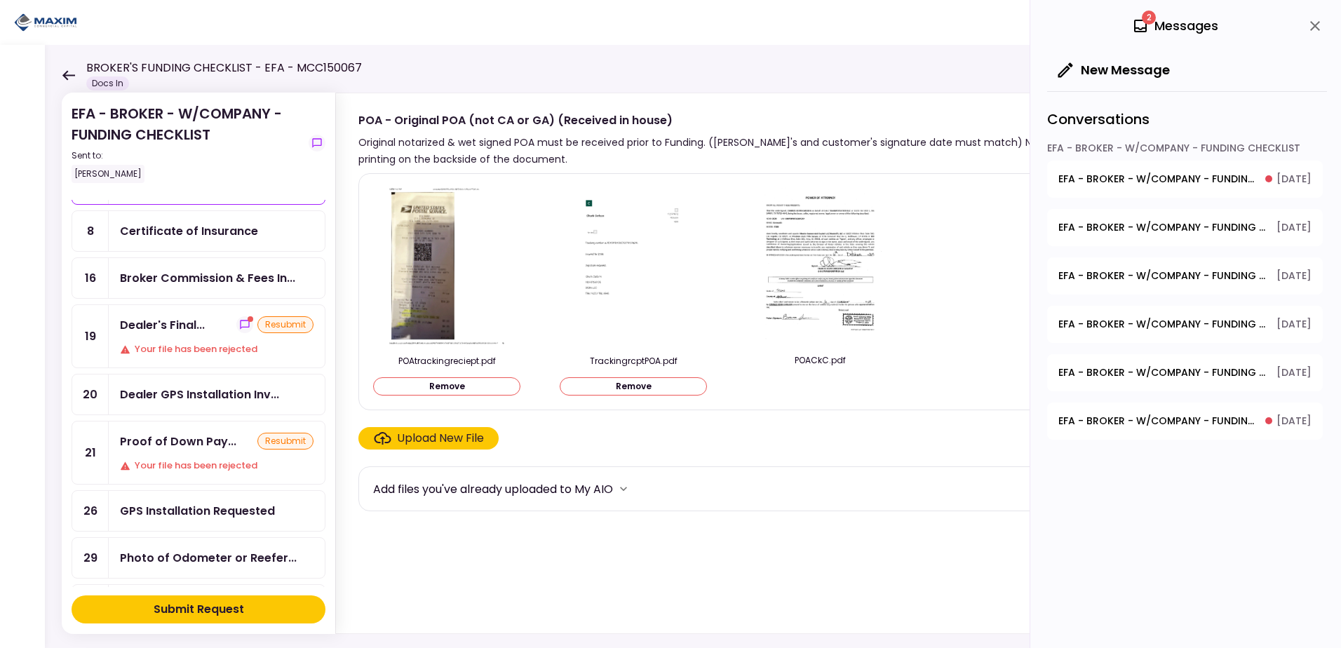
scroll to position [70, 0]
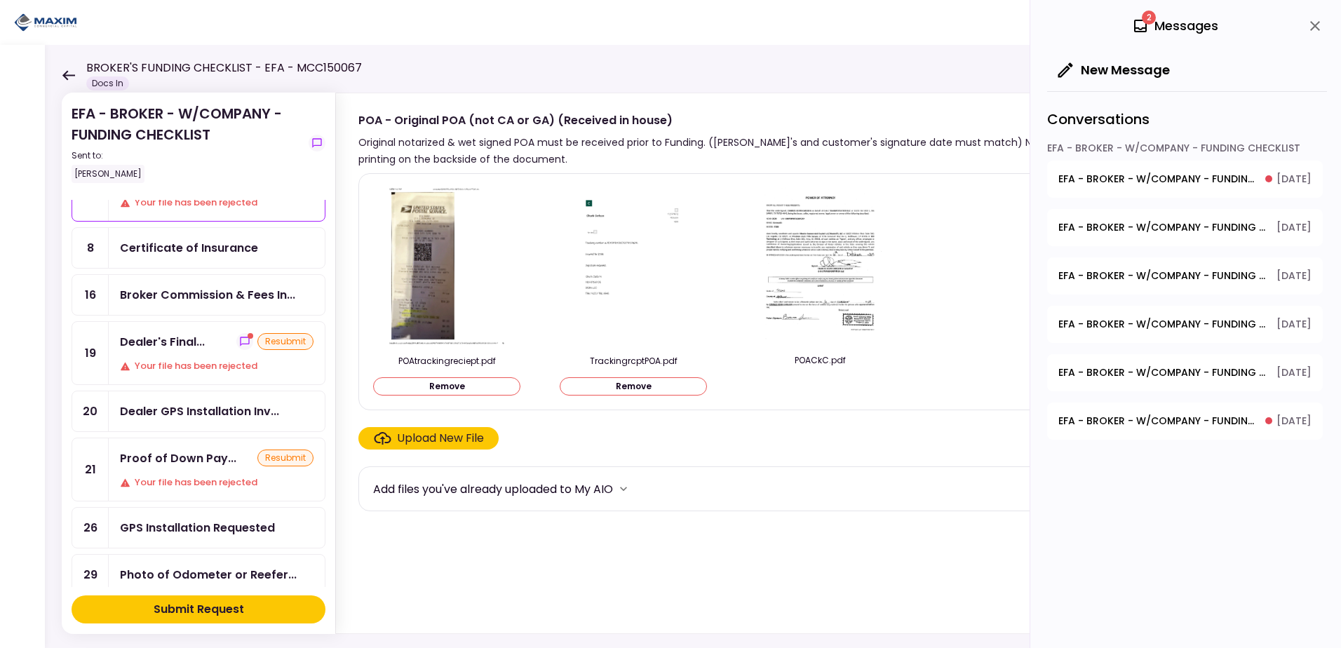
click at [236, 342] on button "show-messages" at bounding box center [244, 341] width 17 height 17
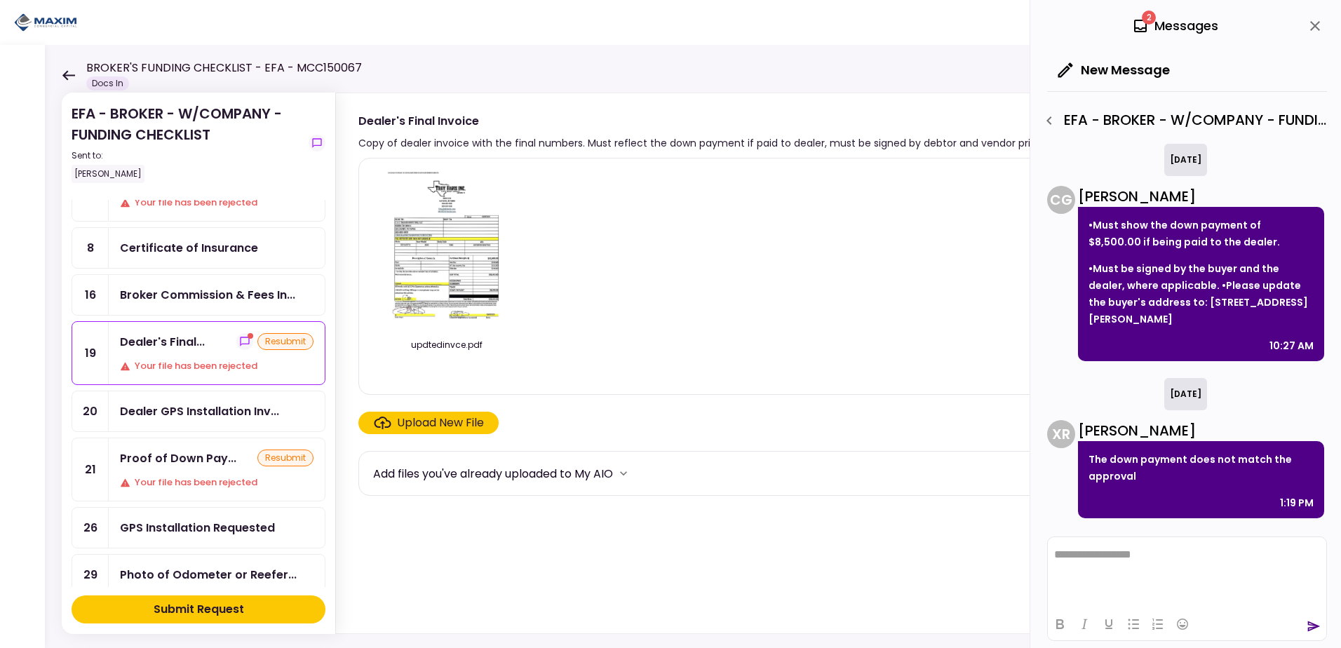
click at [441, 259] on img at bounding box center [446, 250] width 125 height 161
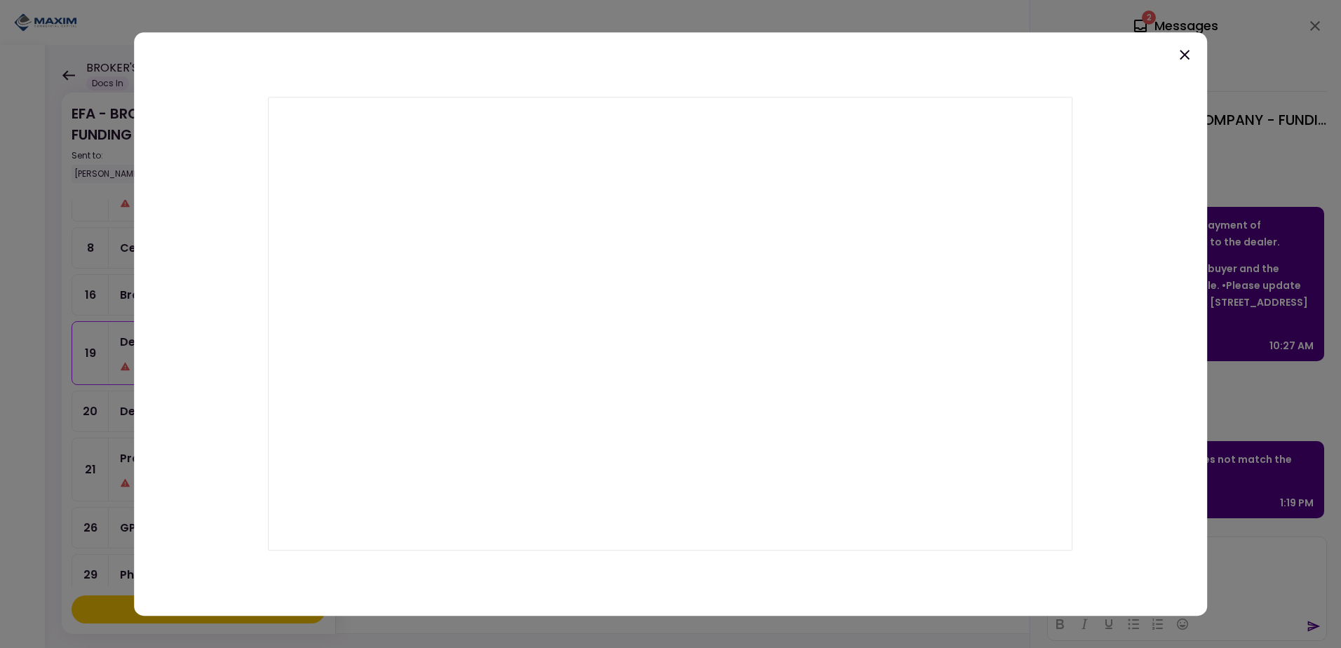
click at [1187, 50] on icon at bounding box center [1184, 54] width 17 height 17
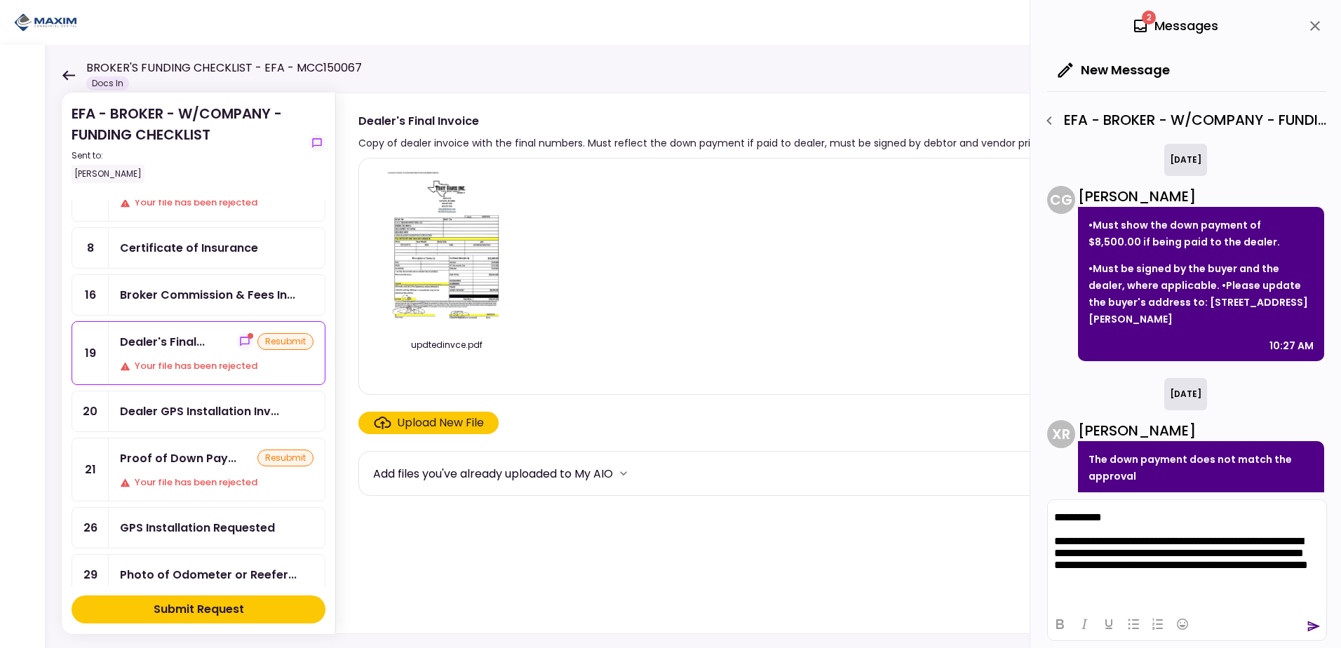
click at [1309, 623] on icon "send" at bounding box center [1314, 626] width 14 height 14
